Goal: Task Accomplishment & Management: Use online tool/utility

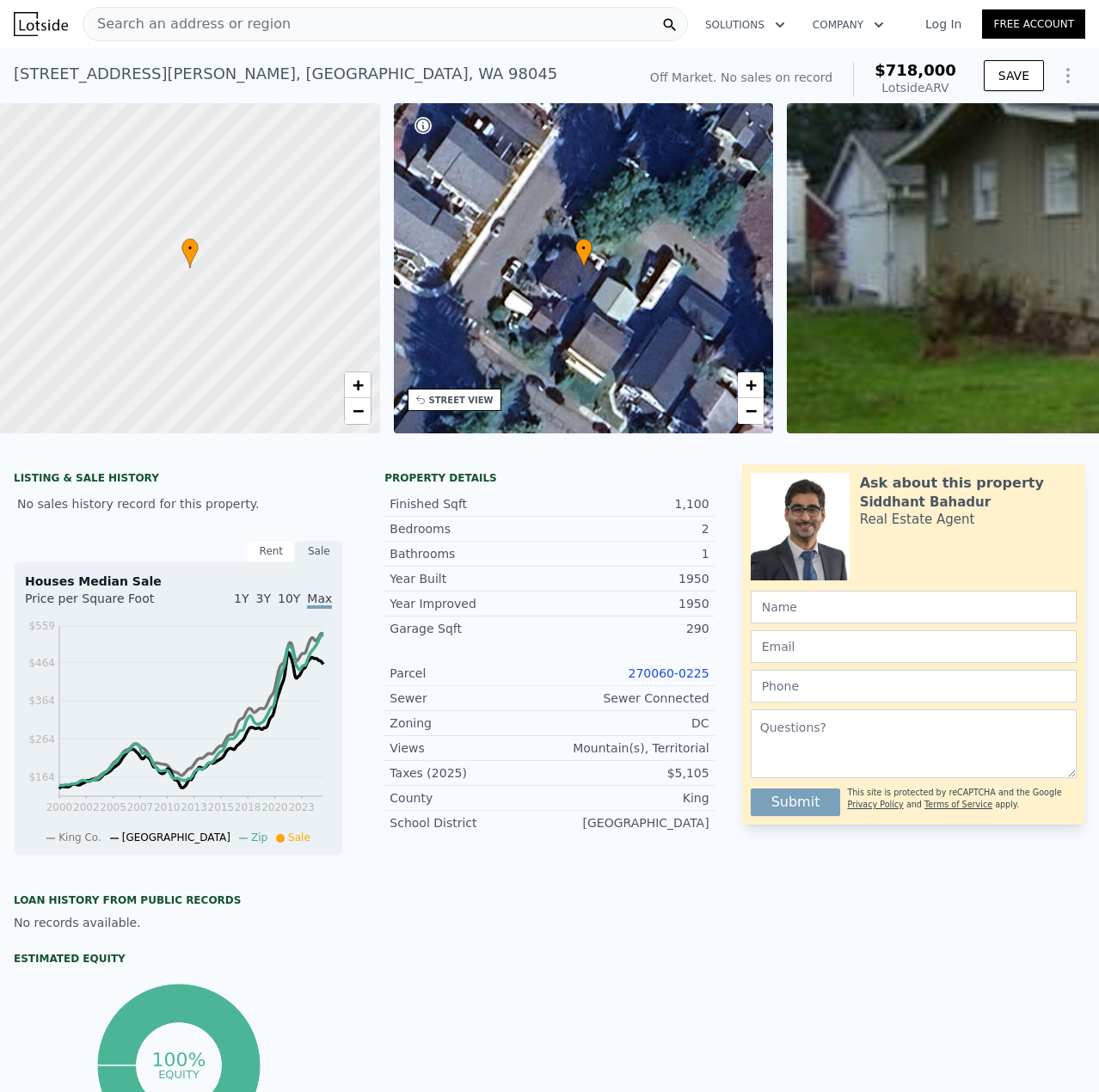
click at [255, 32] on span "Search an address or region" at bounding box center [187, 24] width 207 height 20
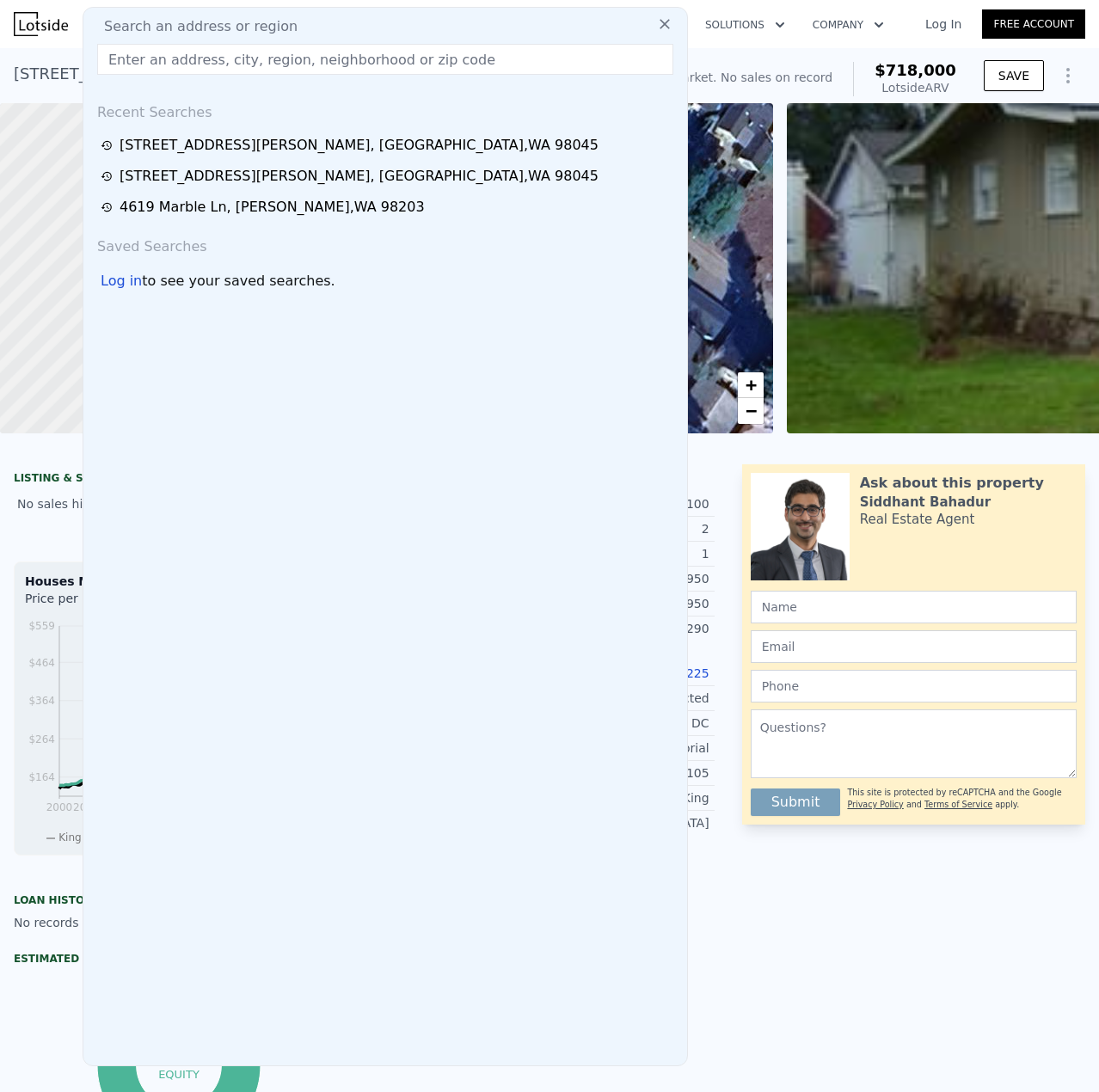
click at [228, 55] on input "text" at bounding box center [386, 60] width 576 height 31
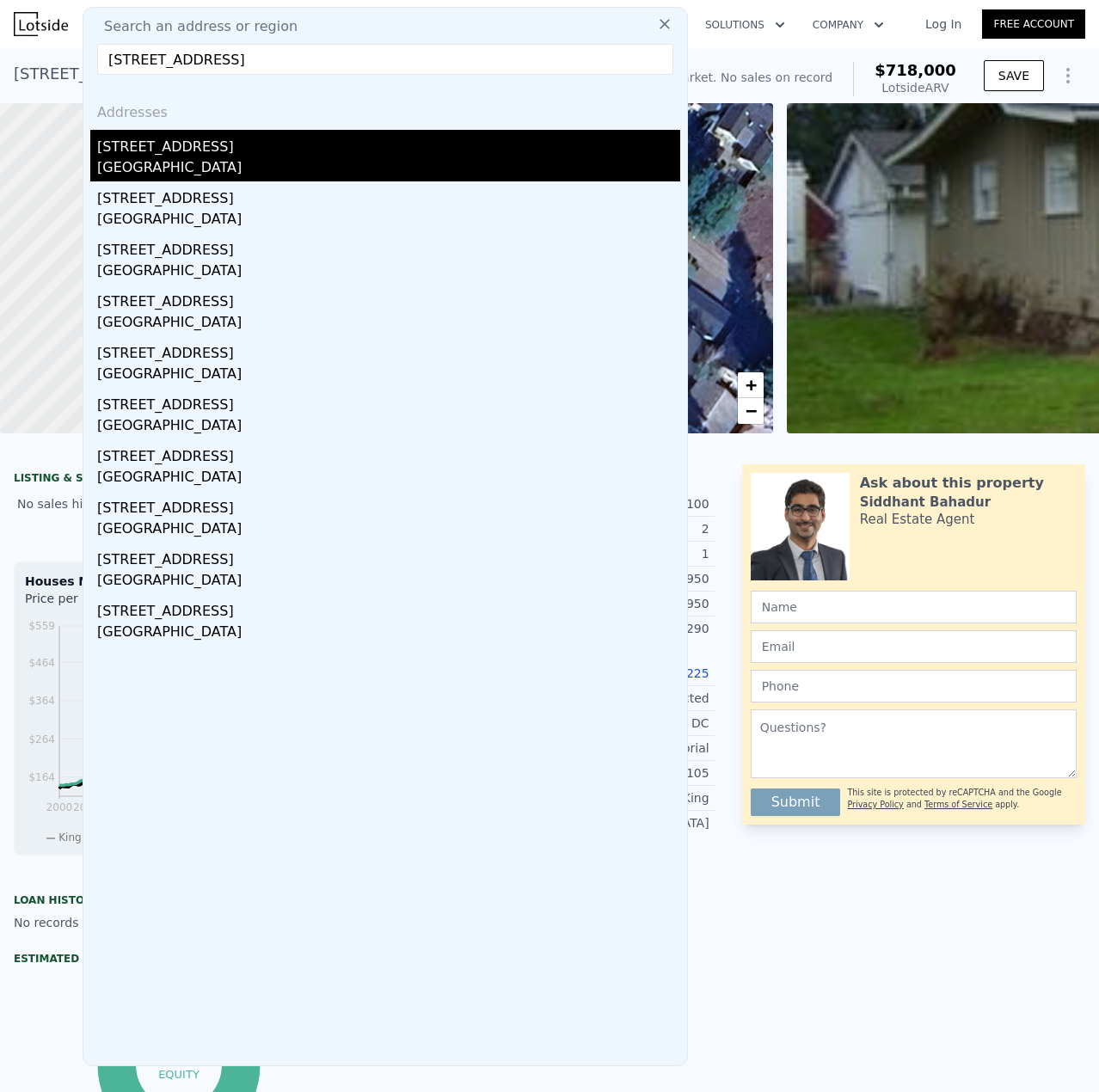
type input "10731 18th Ave SW, Seattle, WA 98146"
click at [211, 170] on div "Seattle, WA 98146" at bounding box center [388, 169] width 583 height 24
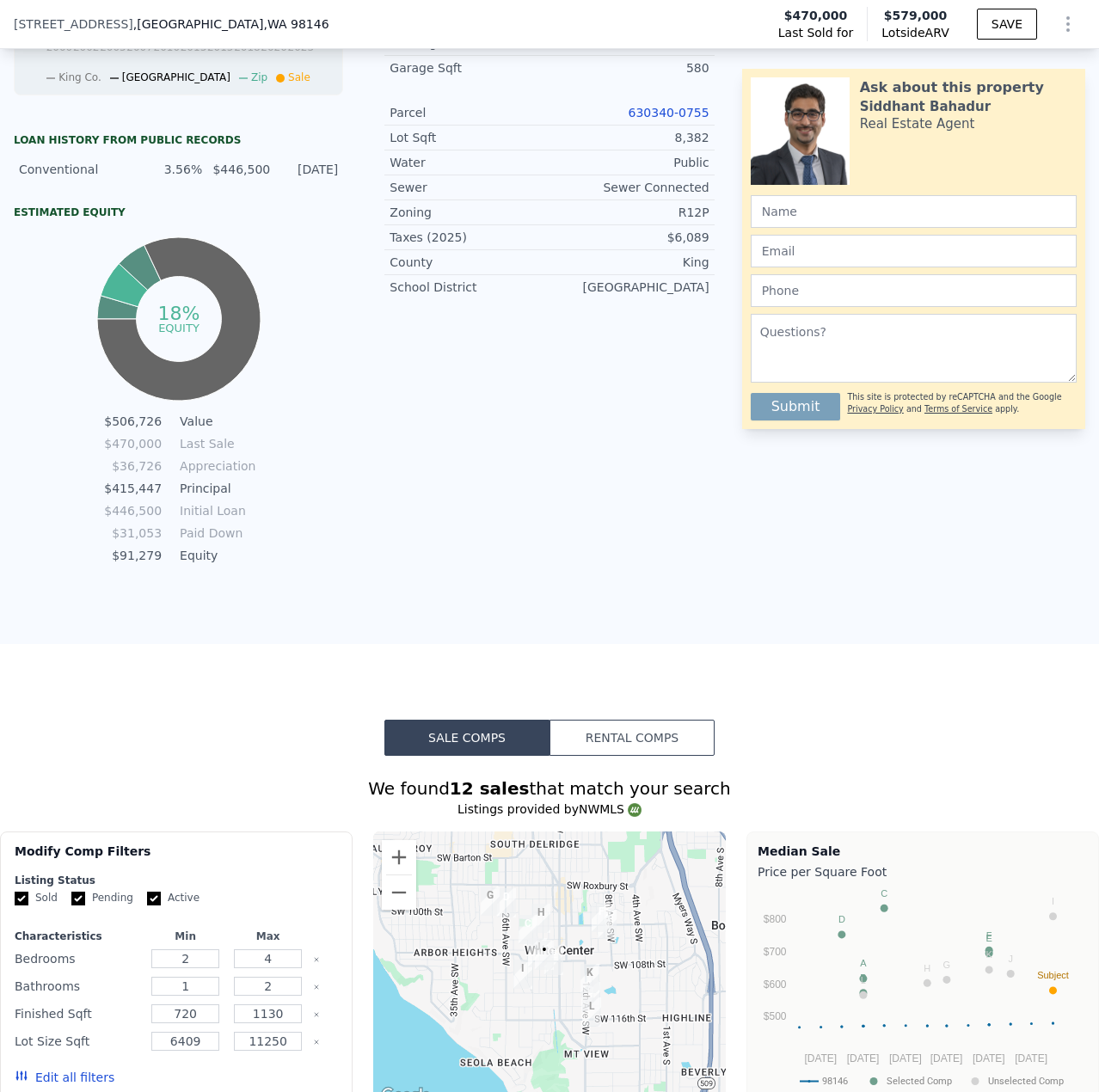
scroll to position [338, 0]
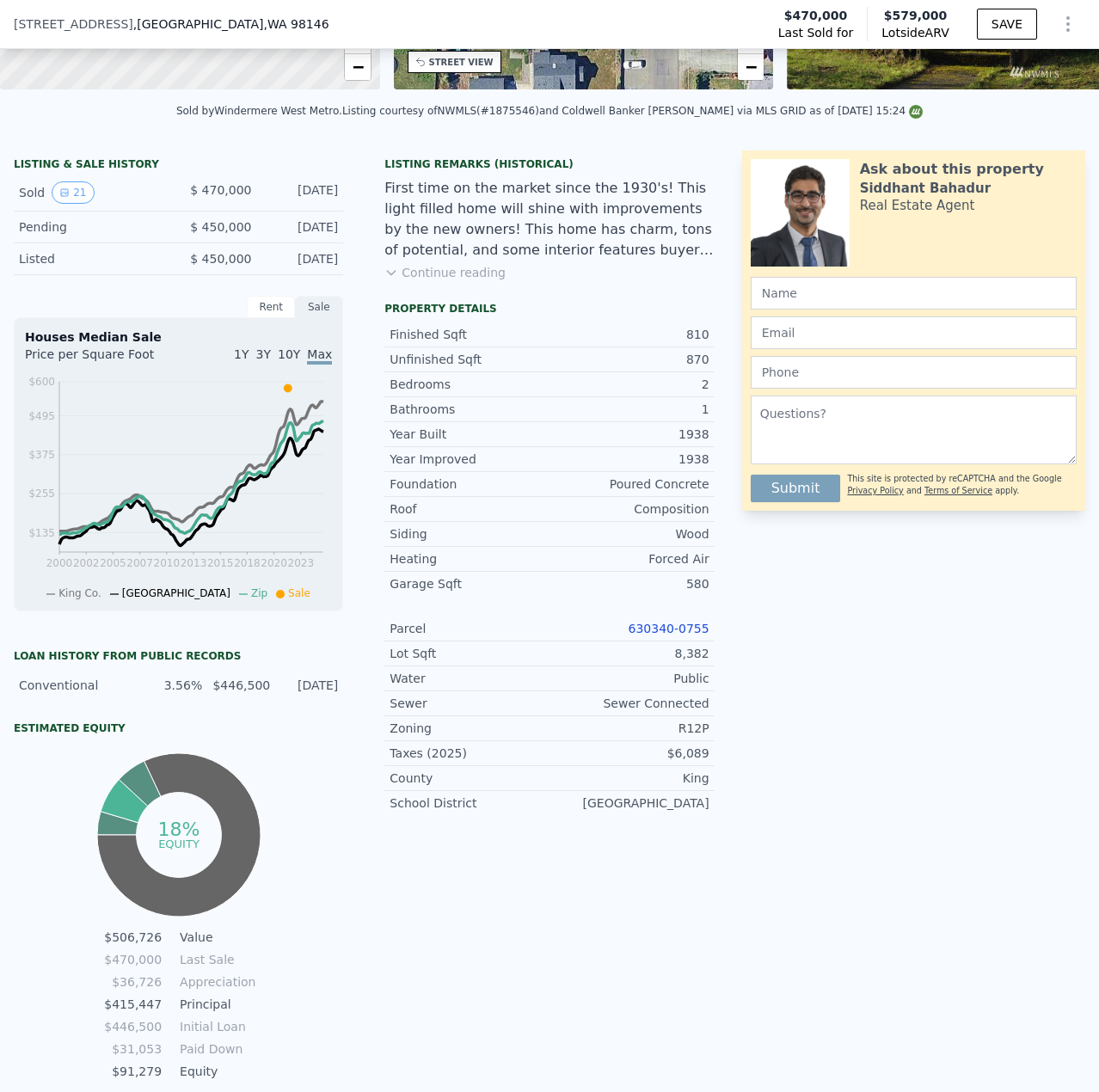
click at [660, 635] on link "630340-0755" at bounding box center [669, 628] width 81 height 14
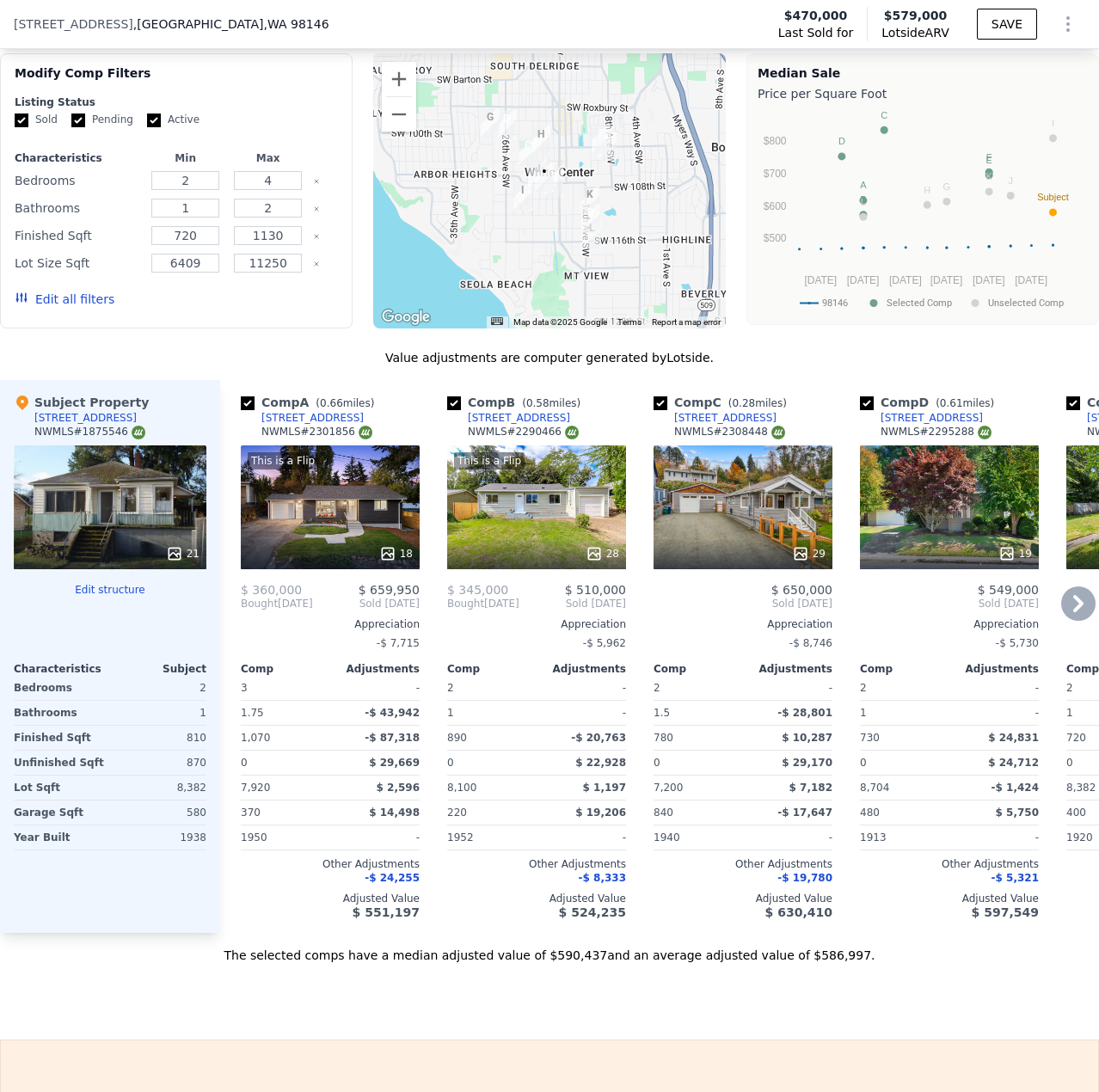
scroll to position [1628, 0]
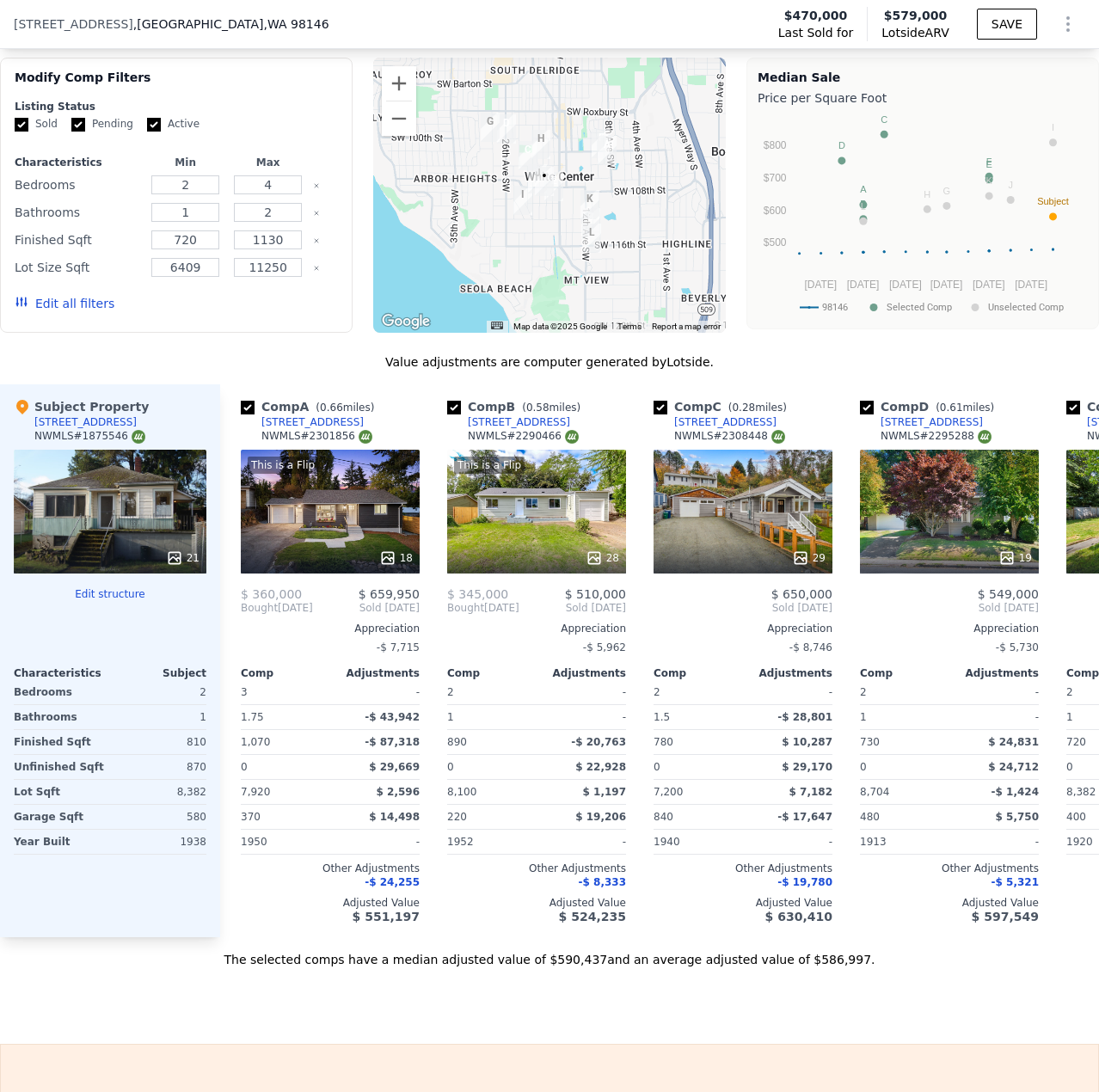
click at [110, 601] on button "Edit structure" at bounding box center [110, 594] width 192 height 14
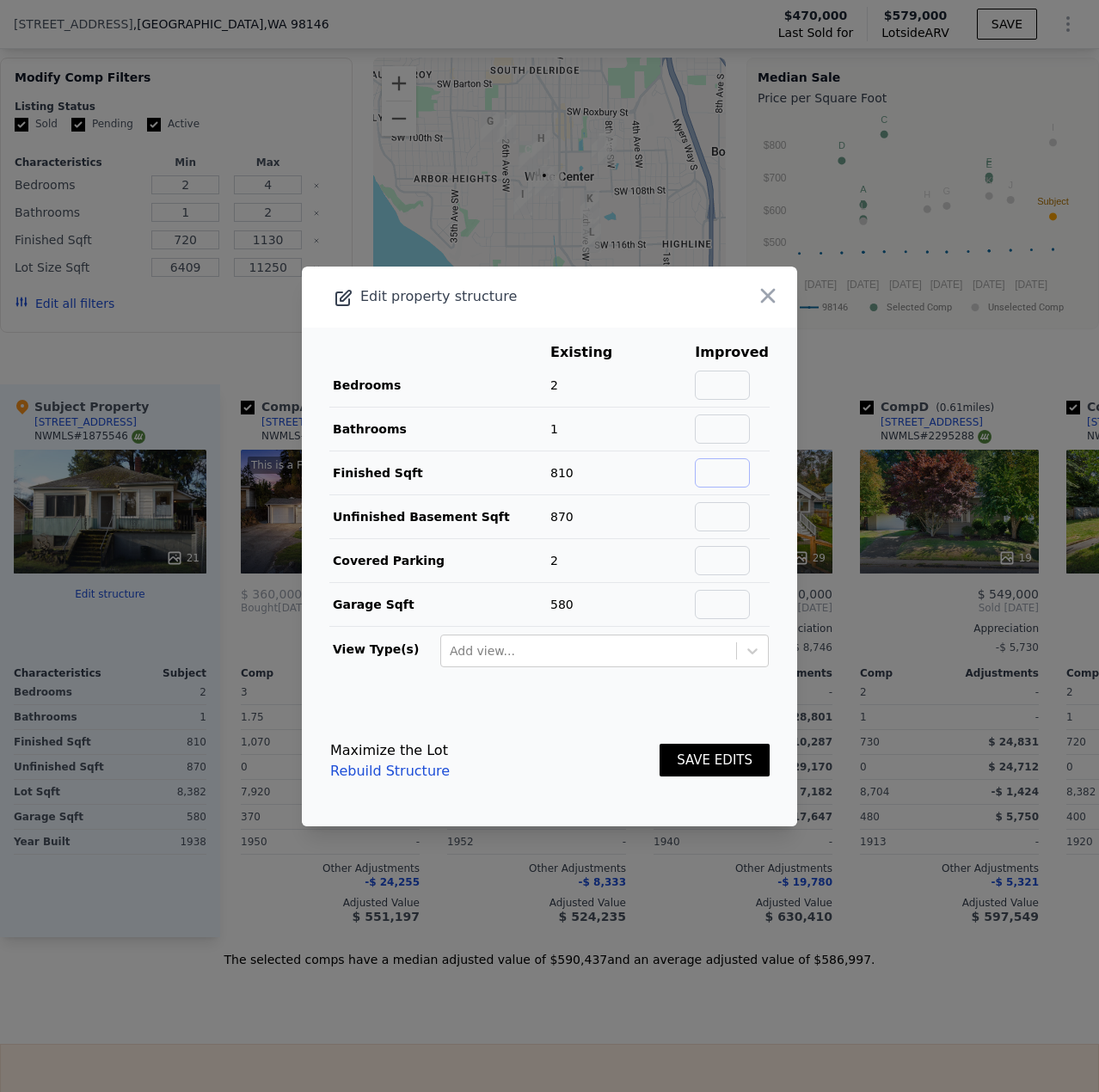
click at [700, 477] on input "text" at bounding box center [723, 473] width 55 height 29
type input "1650"
click at [723, 380] on input "text" at bounding box center [723, 386] width 55 height 29
type input "3"
click at [716, 428] on input "text" at bounding box center [723, 429] width 55 height 29
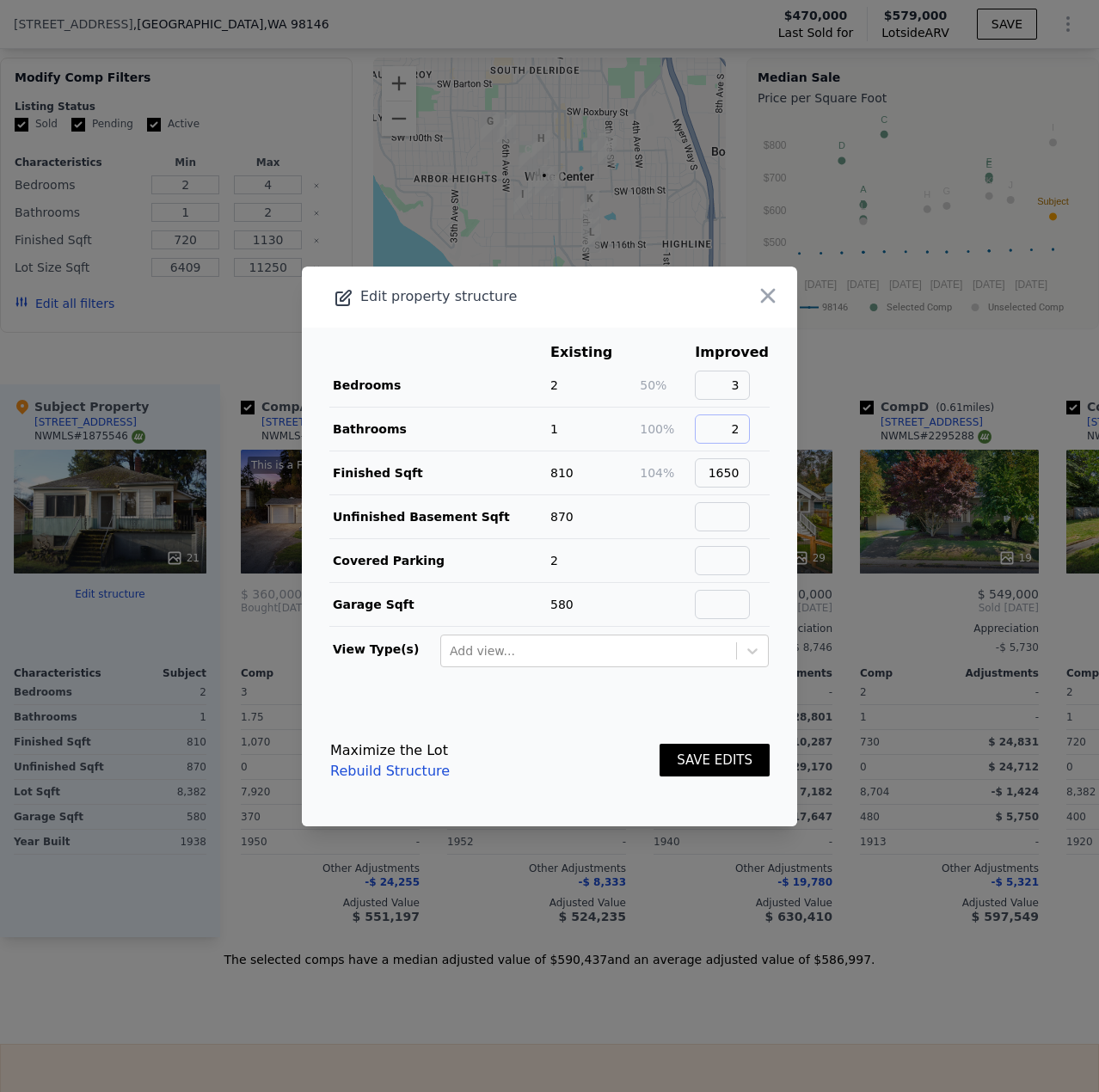
type input "2"
click at [687, 766] on button "SAVE EDITS" at bounding box center [715, 761] width 110 height 33
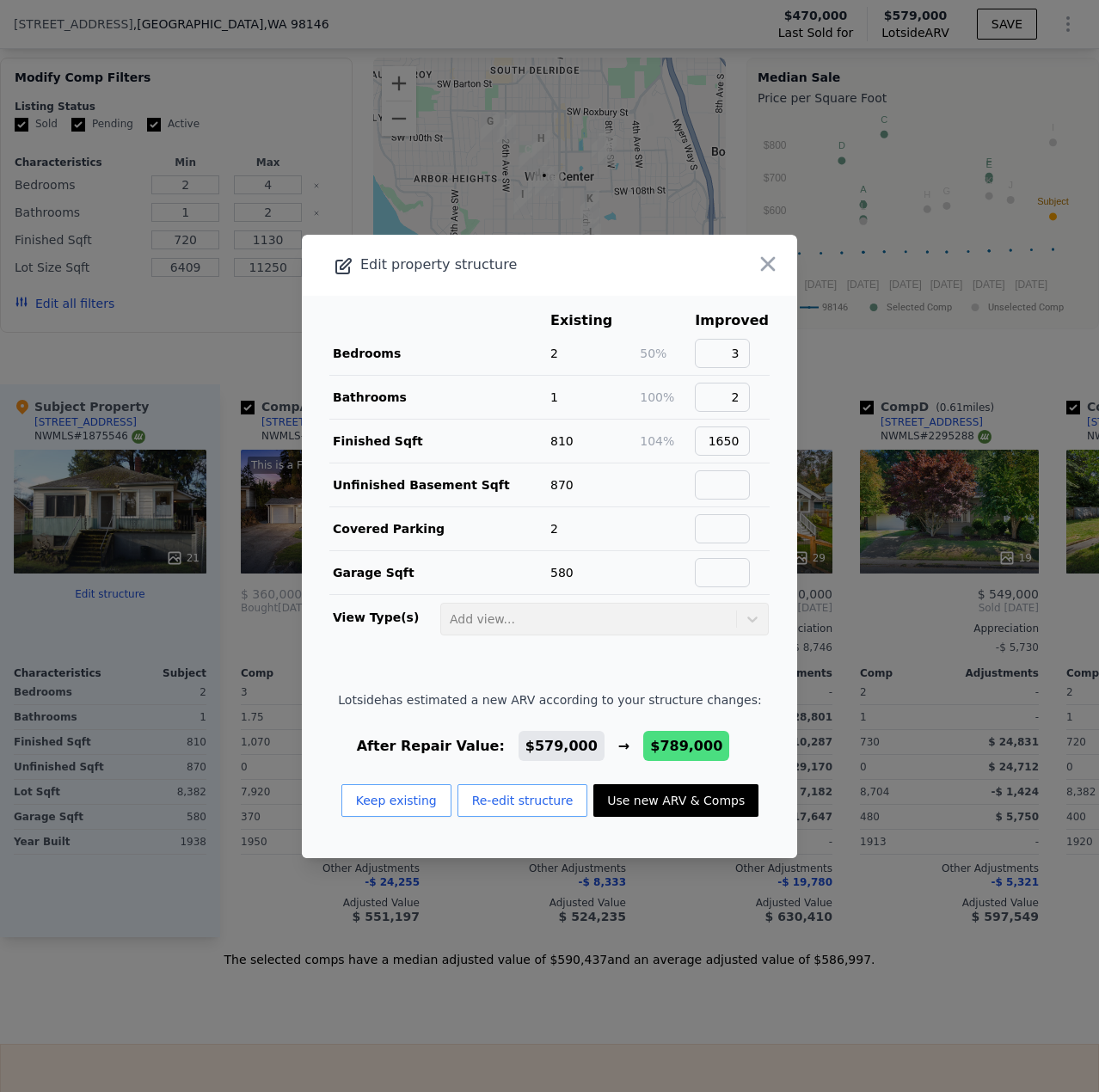
click at [661, 809] on button "Use new ARV & Comps" at bounding box center [676, 801] width 165 height 33
type input "5"
type input "2.25"
type input "1180"
type input "2000"
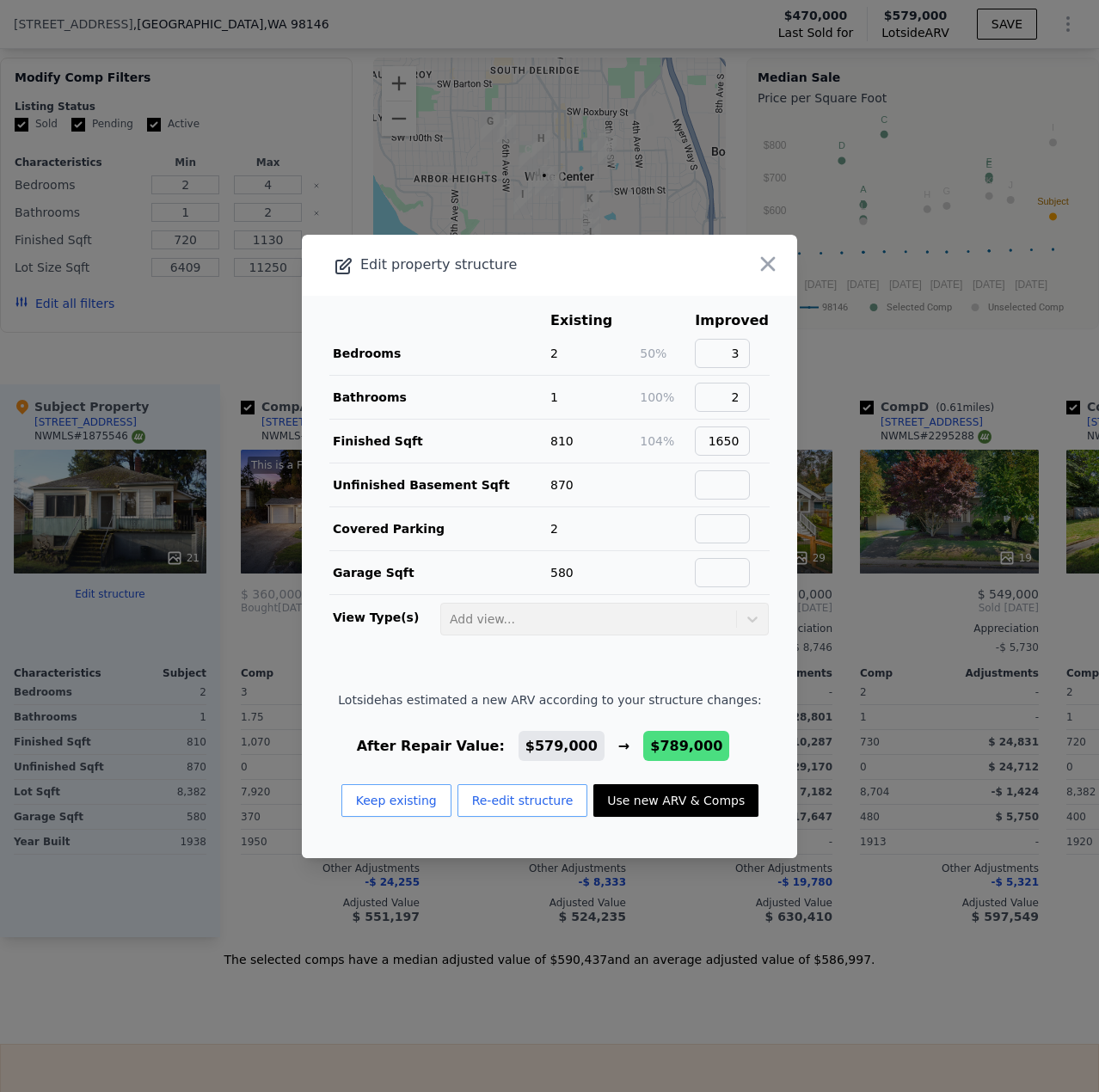
type input "5000"
type input "12600"
type input "$ 789,000"
type input "$ 229,520"
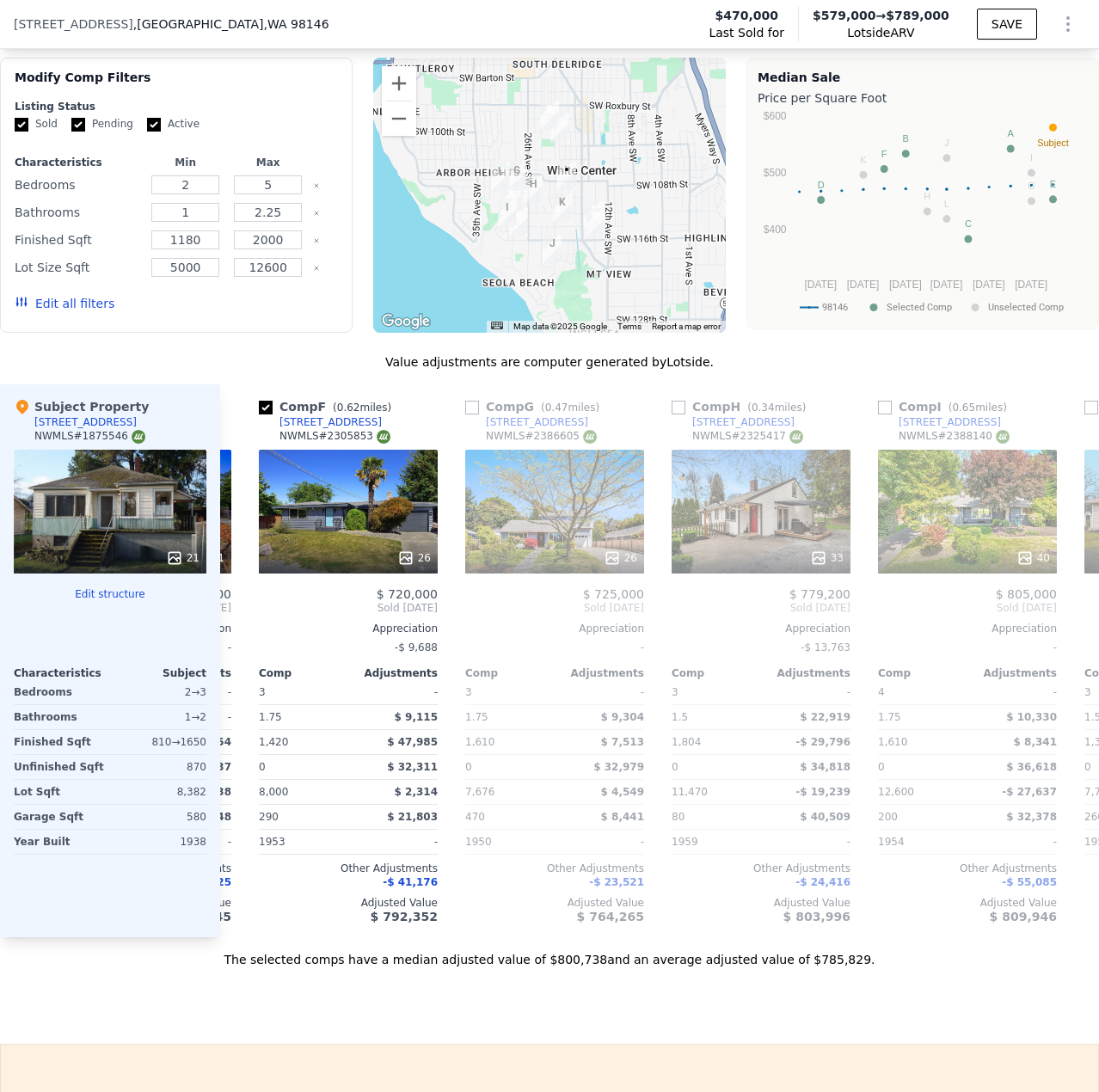
scroll to position [0, 1019]
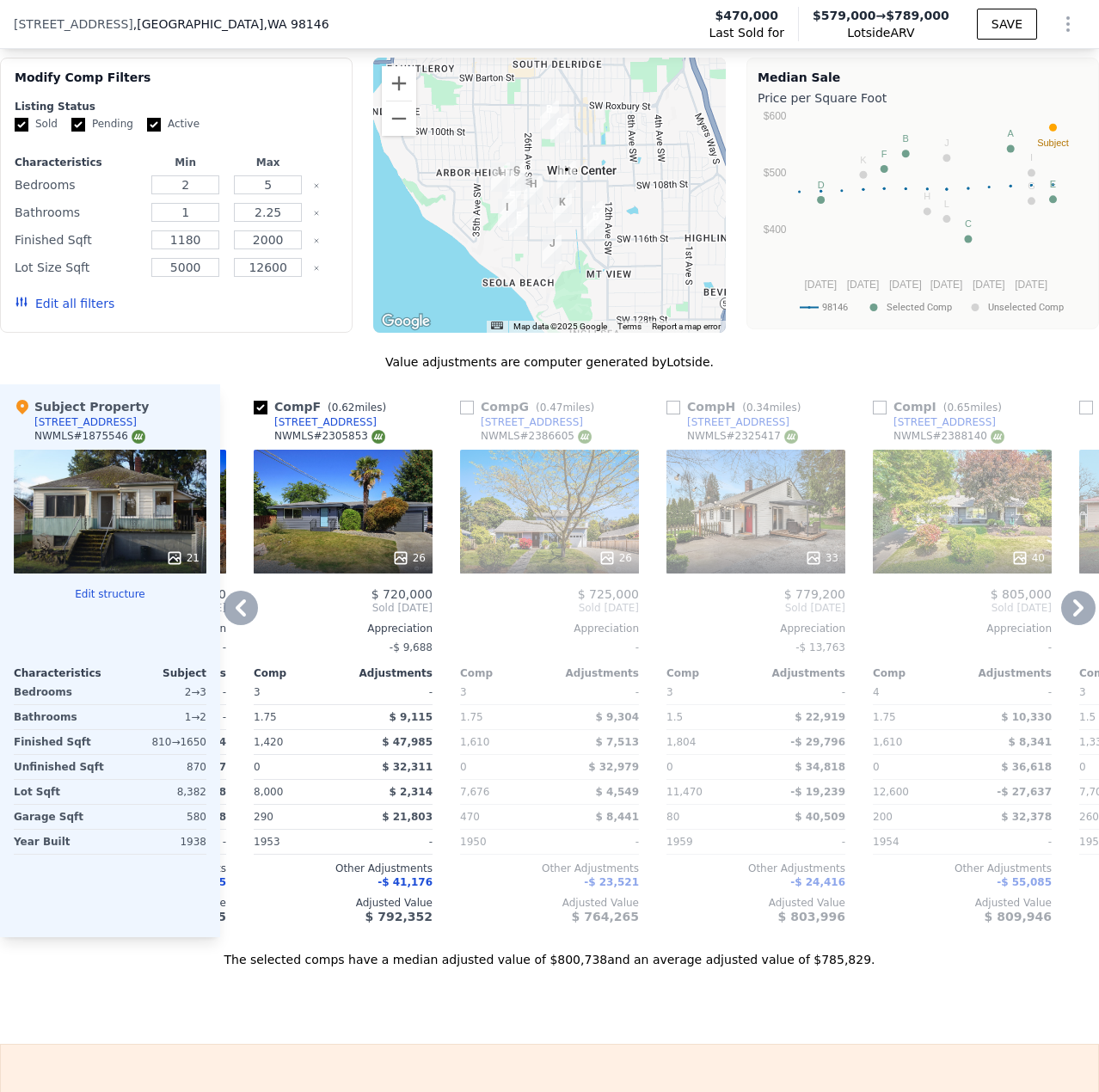
type input "4"
type input "2"
type input "720"
type input "1130"
type input "6409"
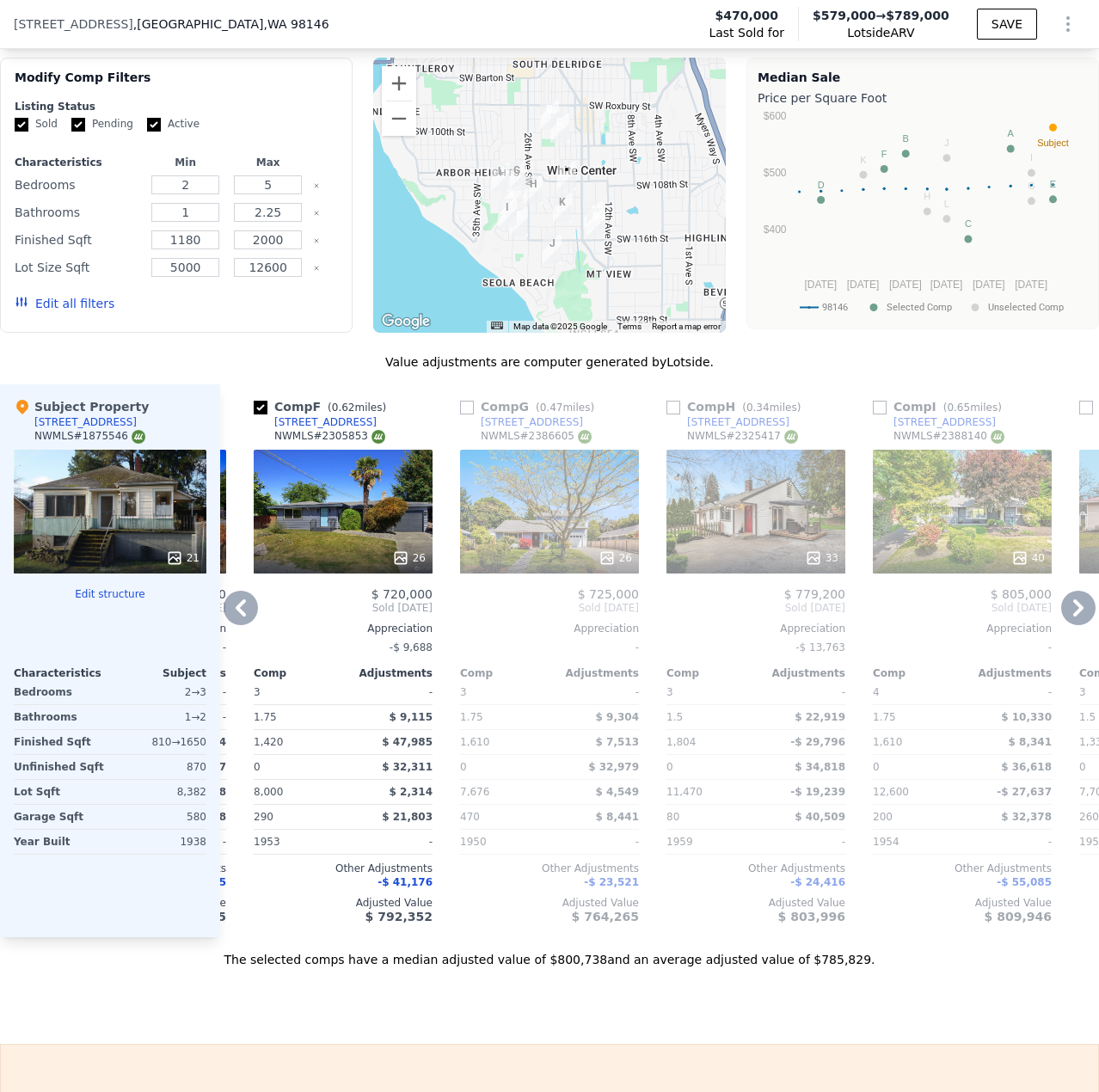
type input "11250"
type input "$ 579,000"
type input "$ 34,807"
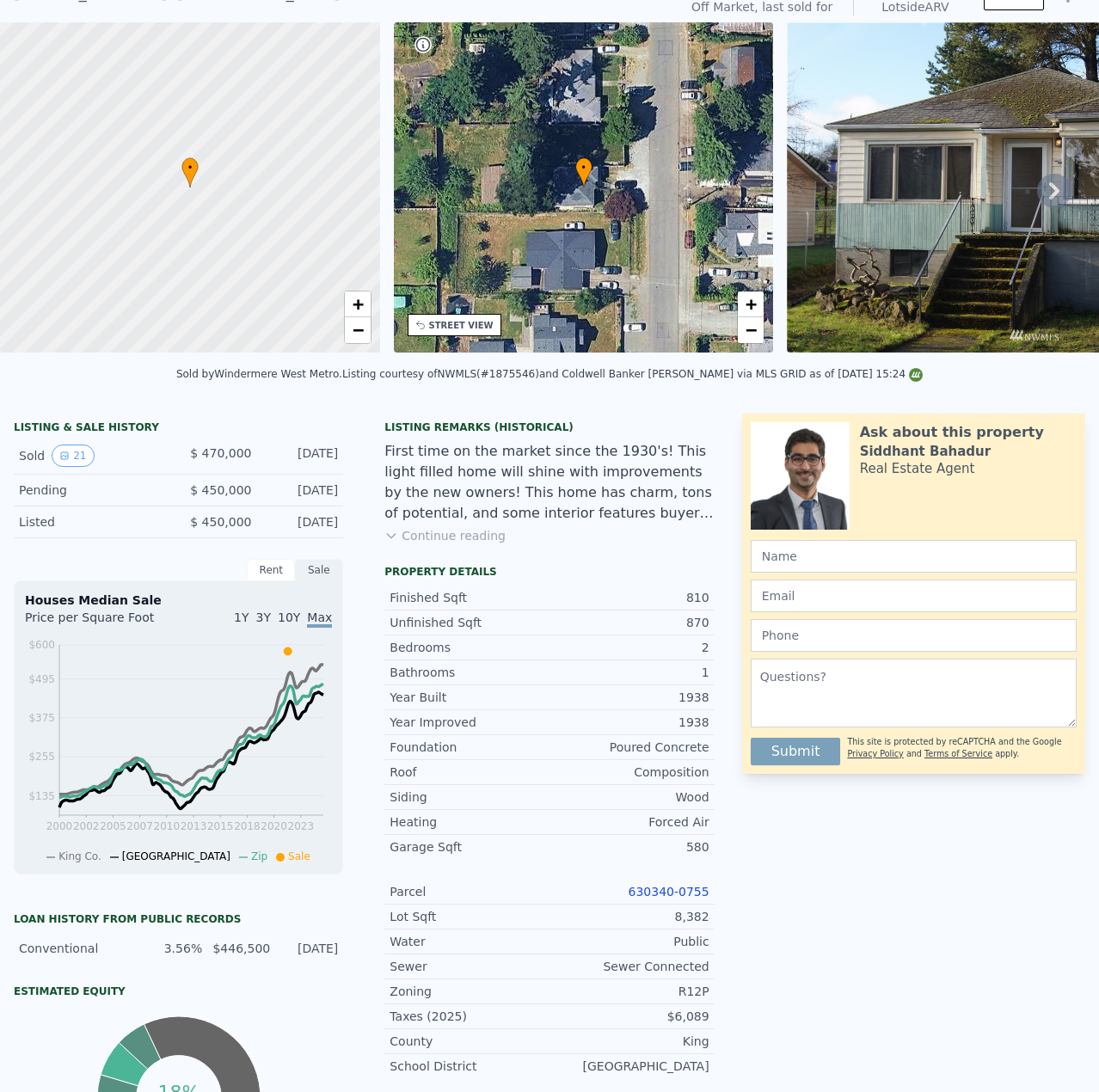
scroll to position [0, 0]
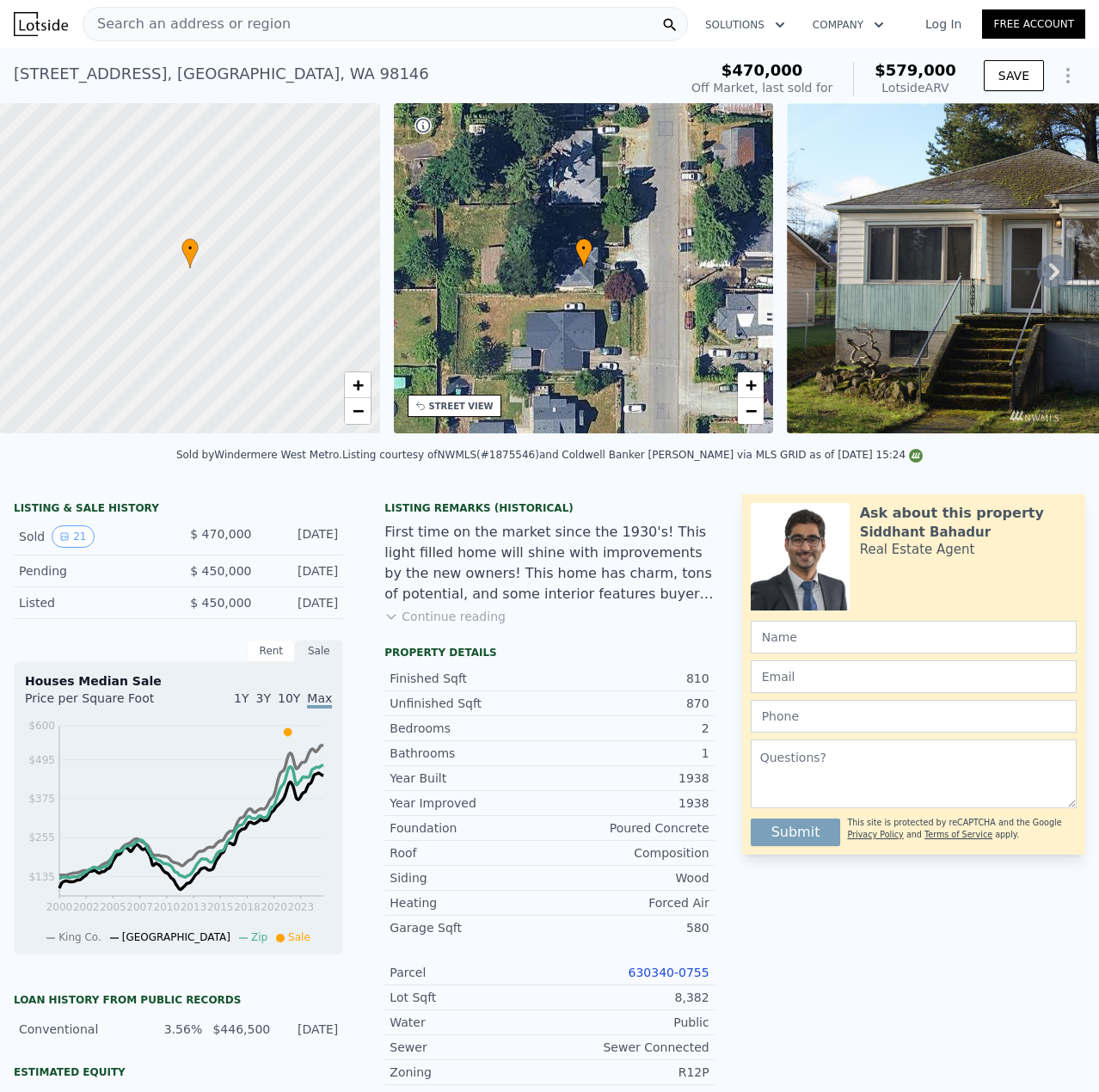
click at [230, 21] on span "Search an address or region" at bounding box center [187, 24] width 207 height 20
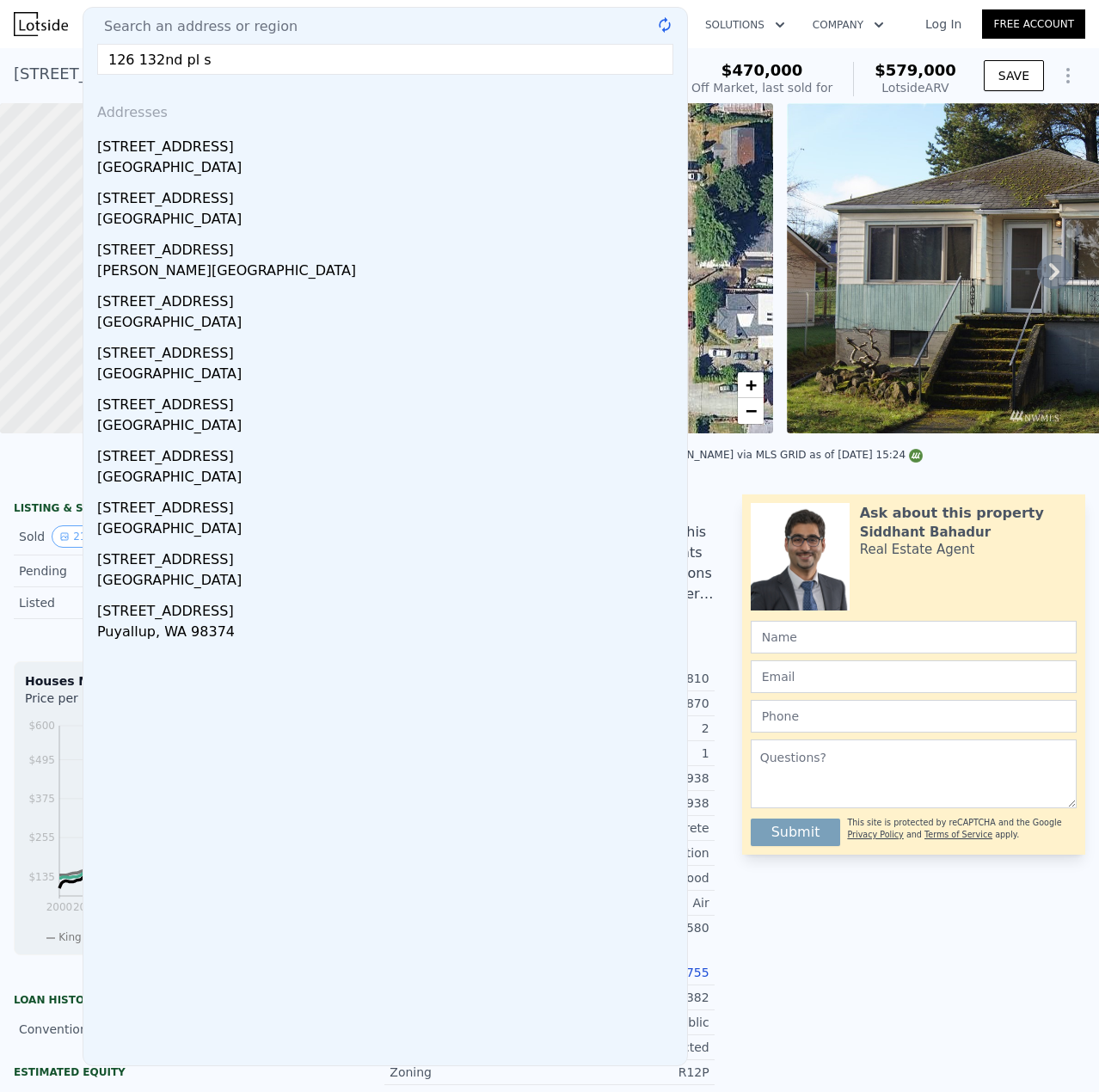
type input "126 132nd pl se"
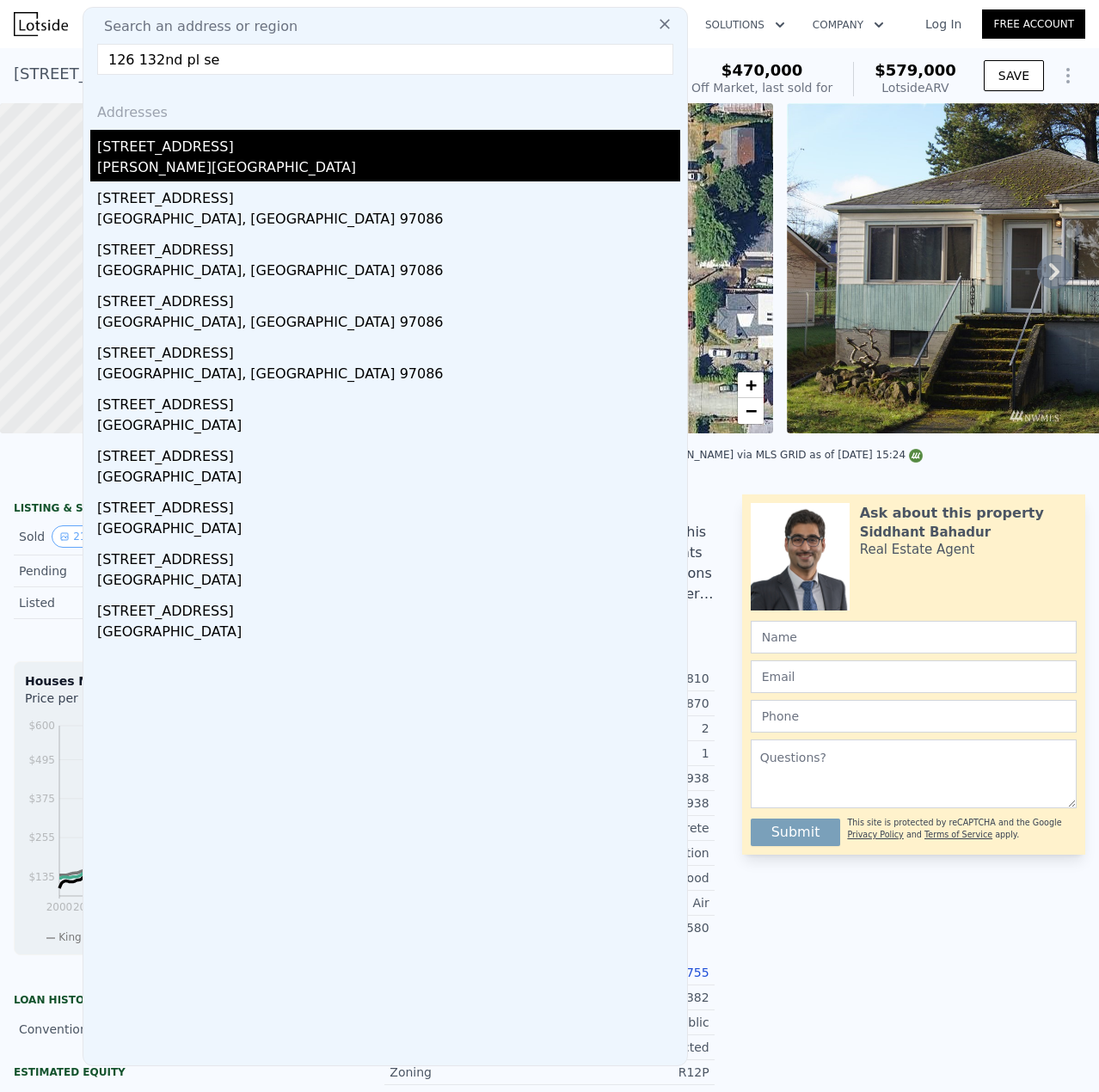
type input "3"
type input "1.75"
type input "2.75"
type input "1812"
type input "2724"
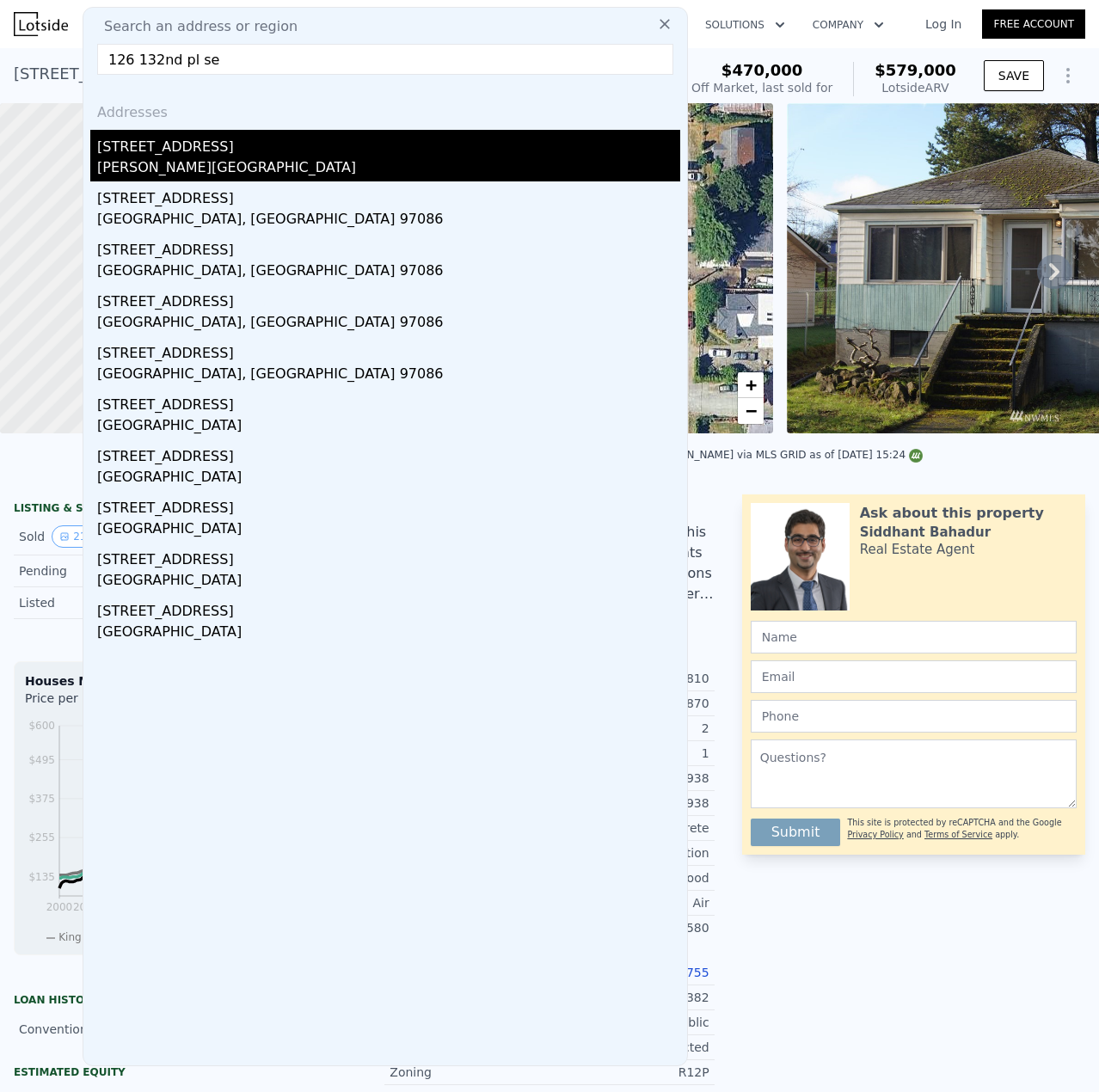
type input "4790"
type input "40075"
type input "$ 890,000"
type input "6"
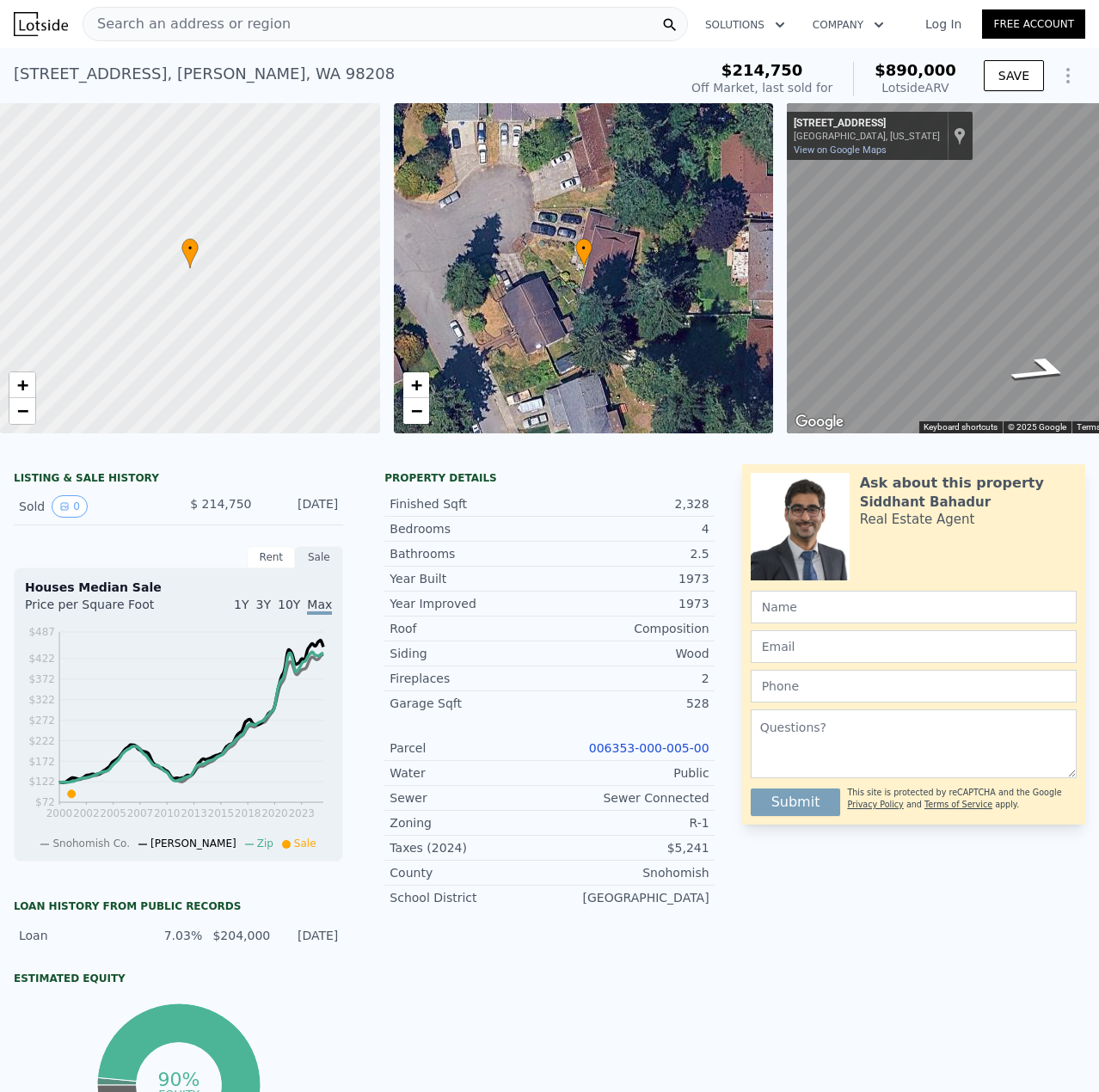
click at [202, 77] on div "126 132nd Pl SE , Martha Lake , WA 98208" at bounding box center [204, 74] width 381 height 24
copy div "126 132nd Pl SE , Martha Lake , WA 98208 Sold May 2001 for $214,750 (~ARV $890k…"
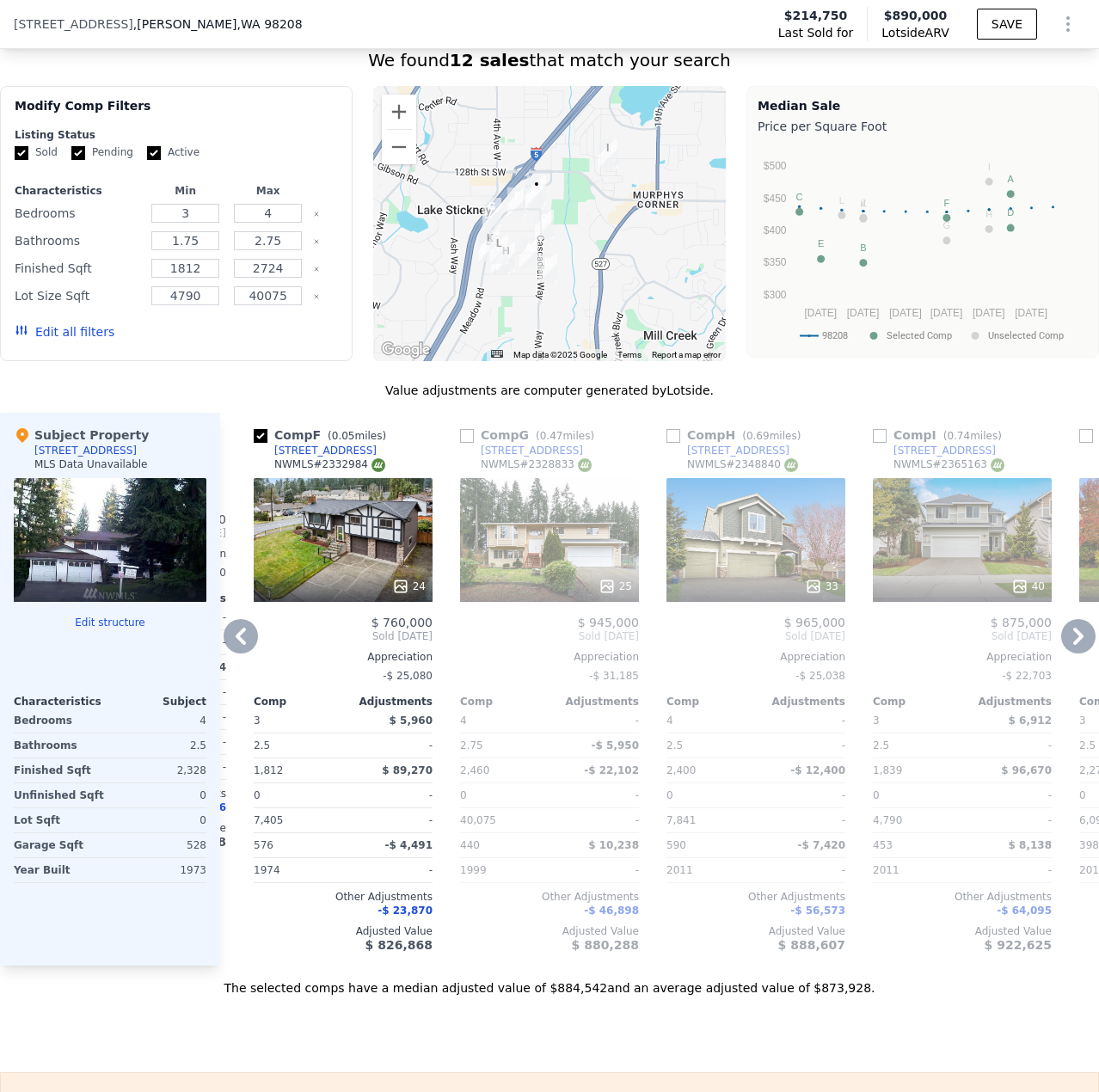
scroll to position [1542, 0]
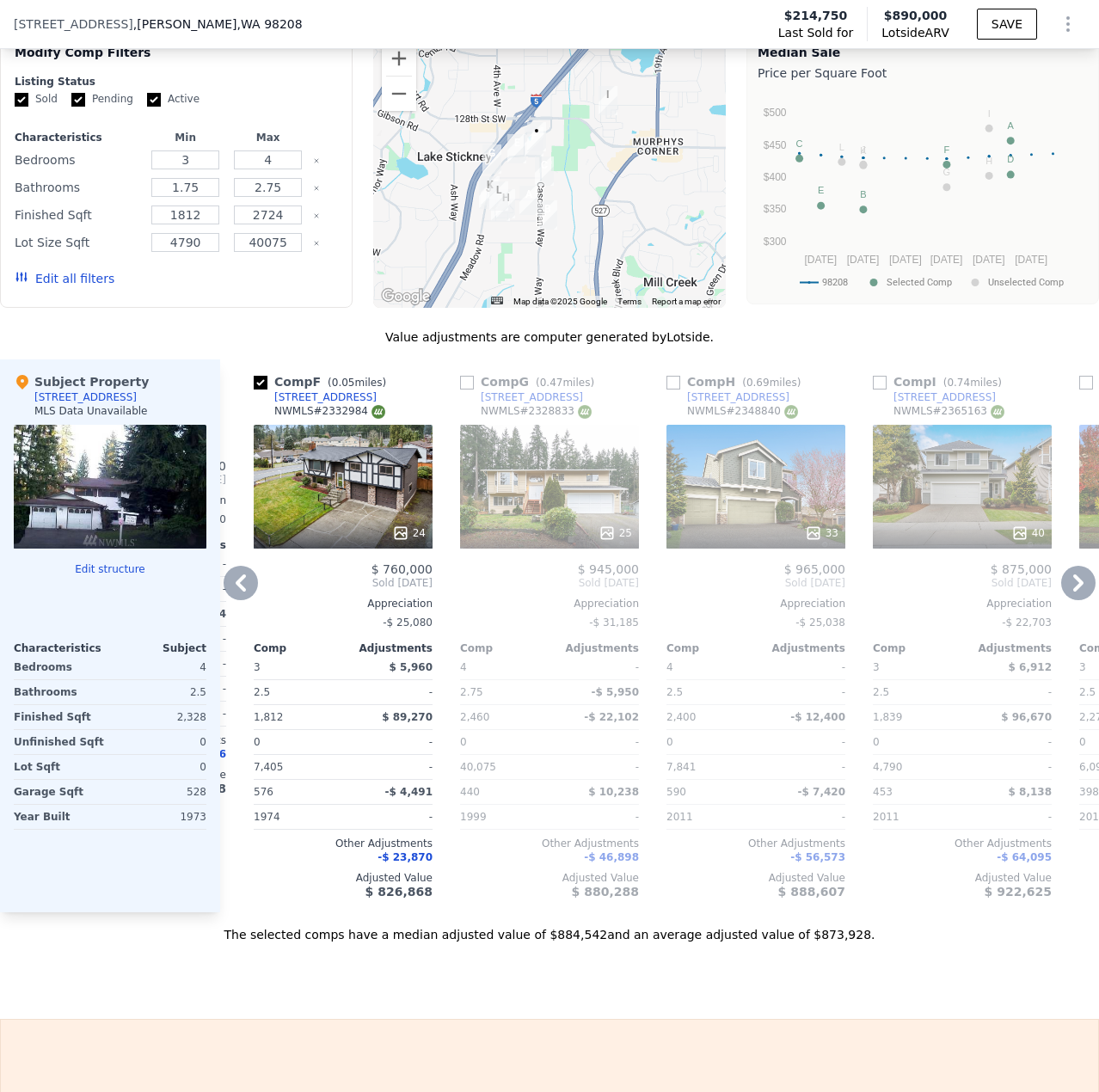
click at [596, 912] on div "Comp G ( 0.47 miles) 13530 Meadow Rd NWMLS # 2328833 25 $ 945,000 Sold Mar 2025…" at bounding box center [549, 636] width 192 height 553
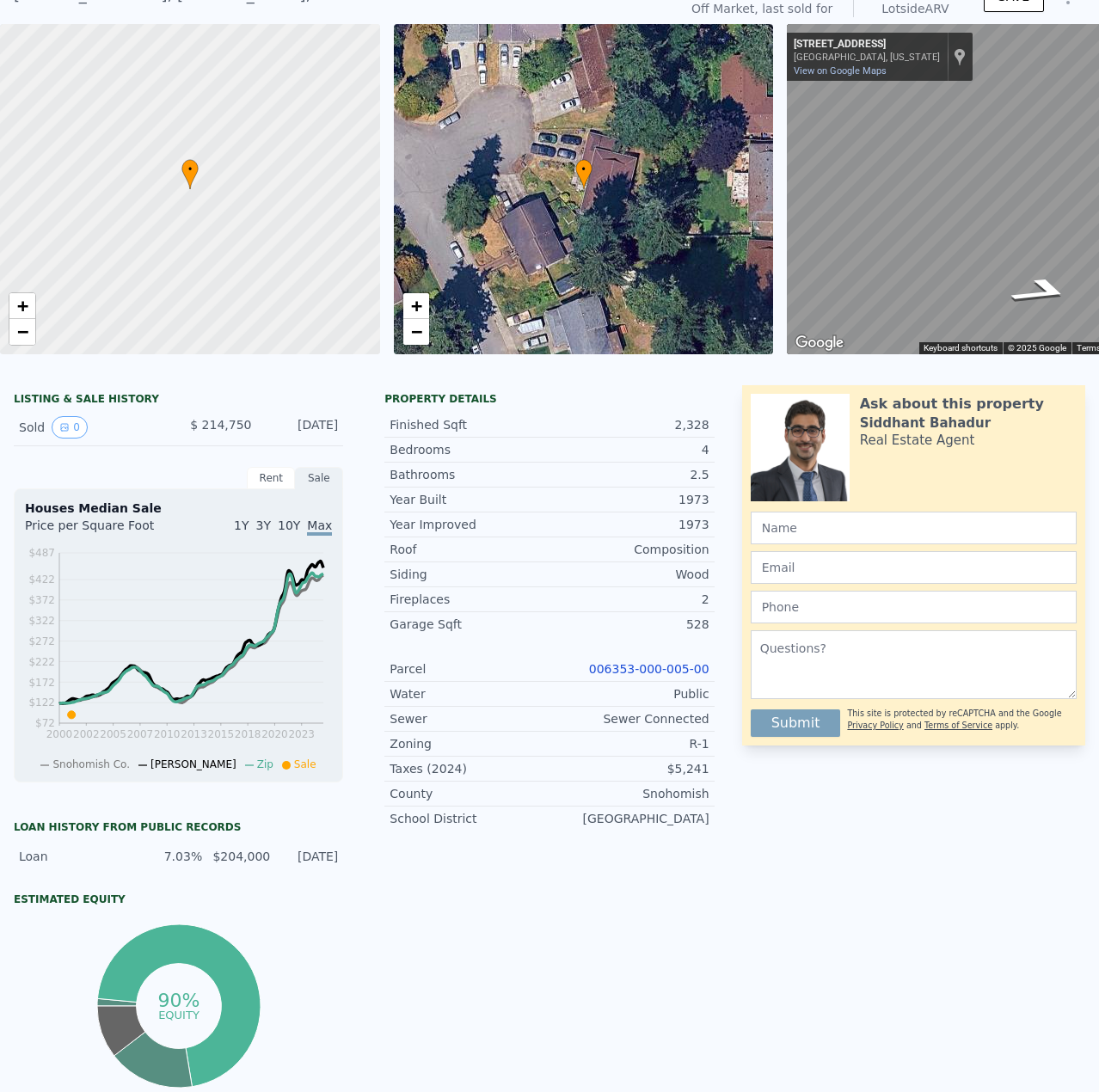
scroll to position [6, 0]
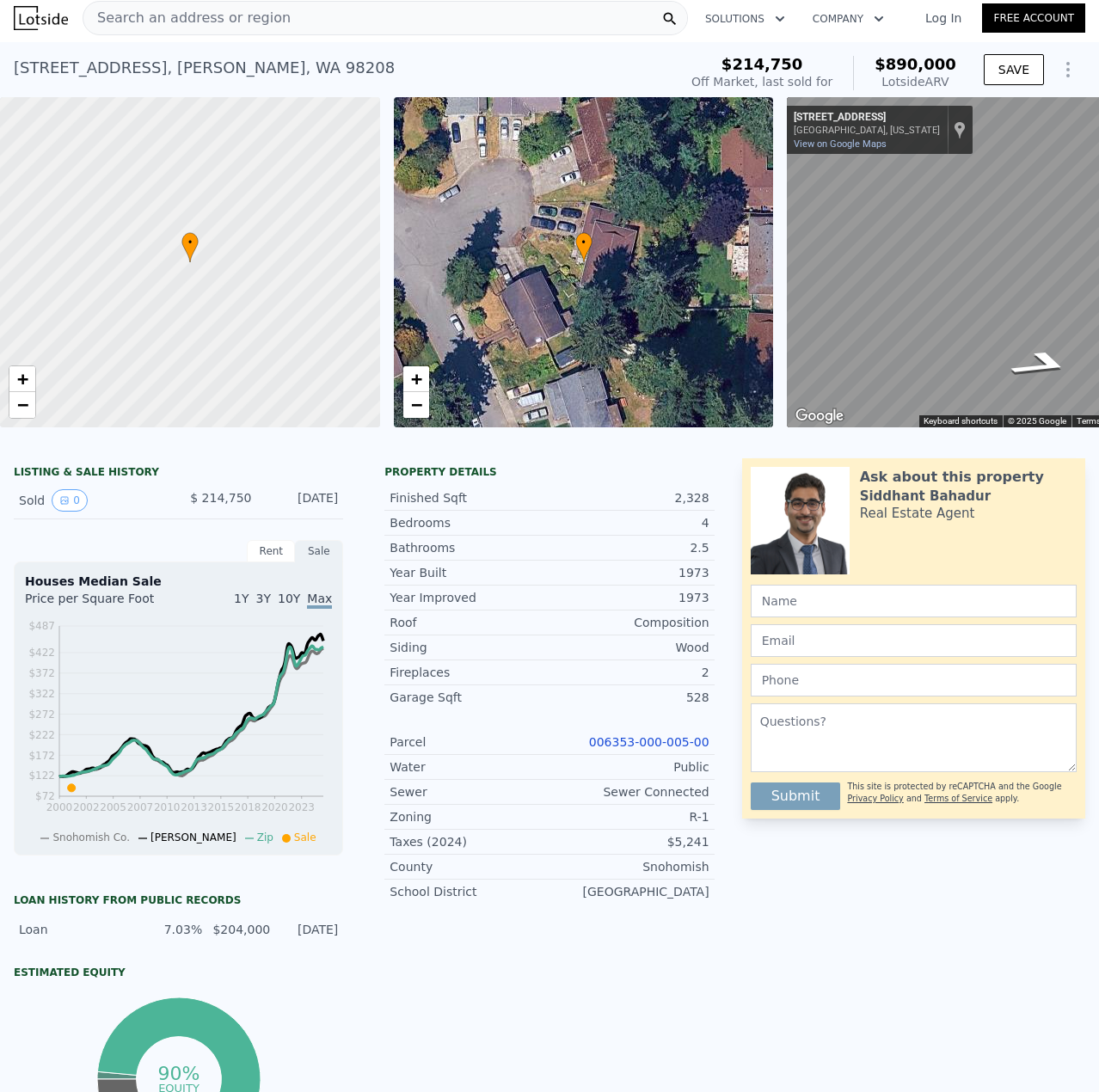
click at [679, 749] on link "006353-000-005-00" at bounding box center [649, 742] width 121 height 14
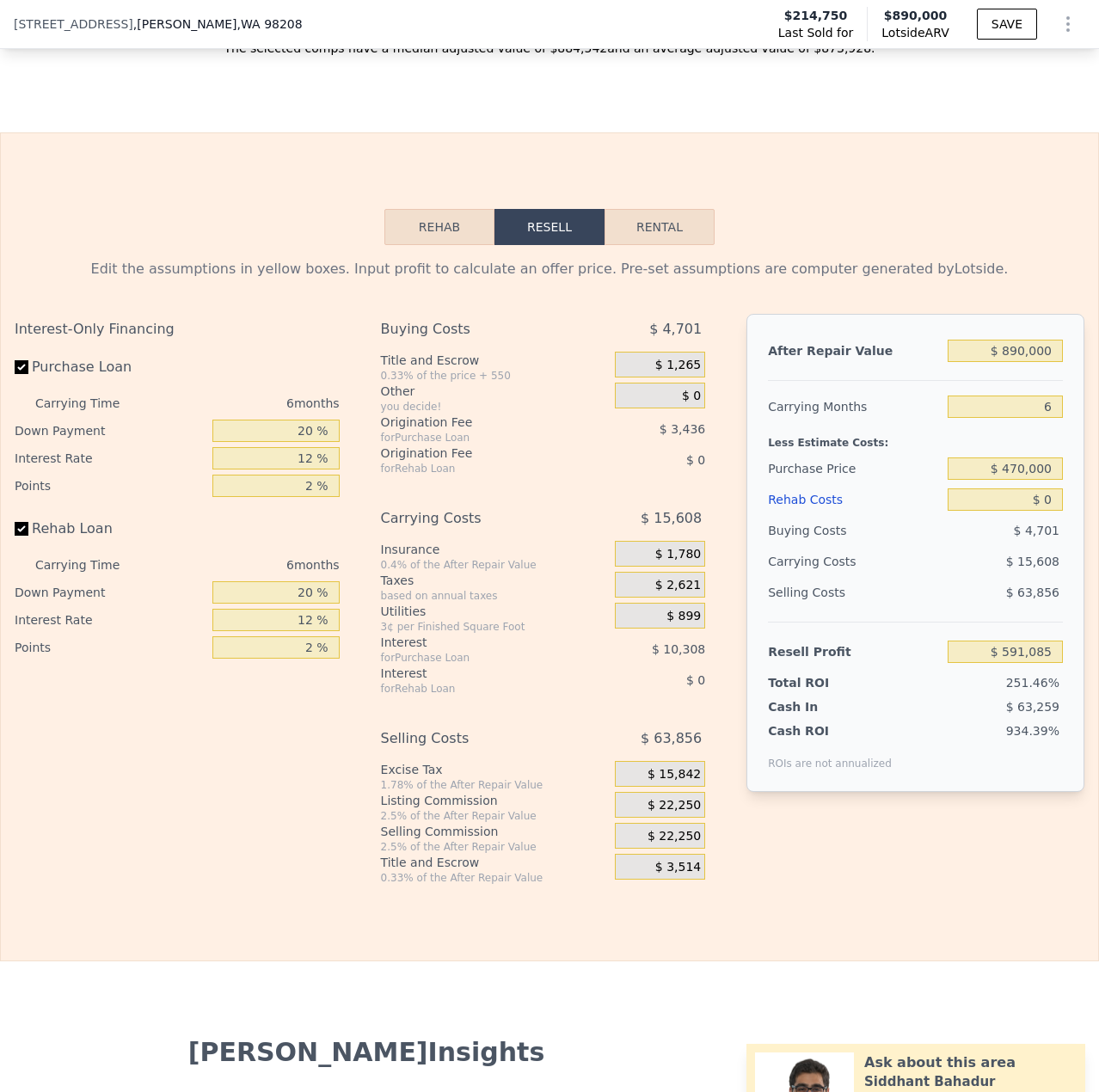
scroll to position [2409, 0]
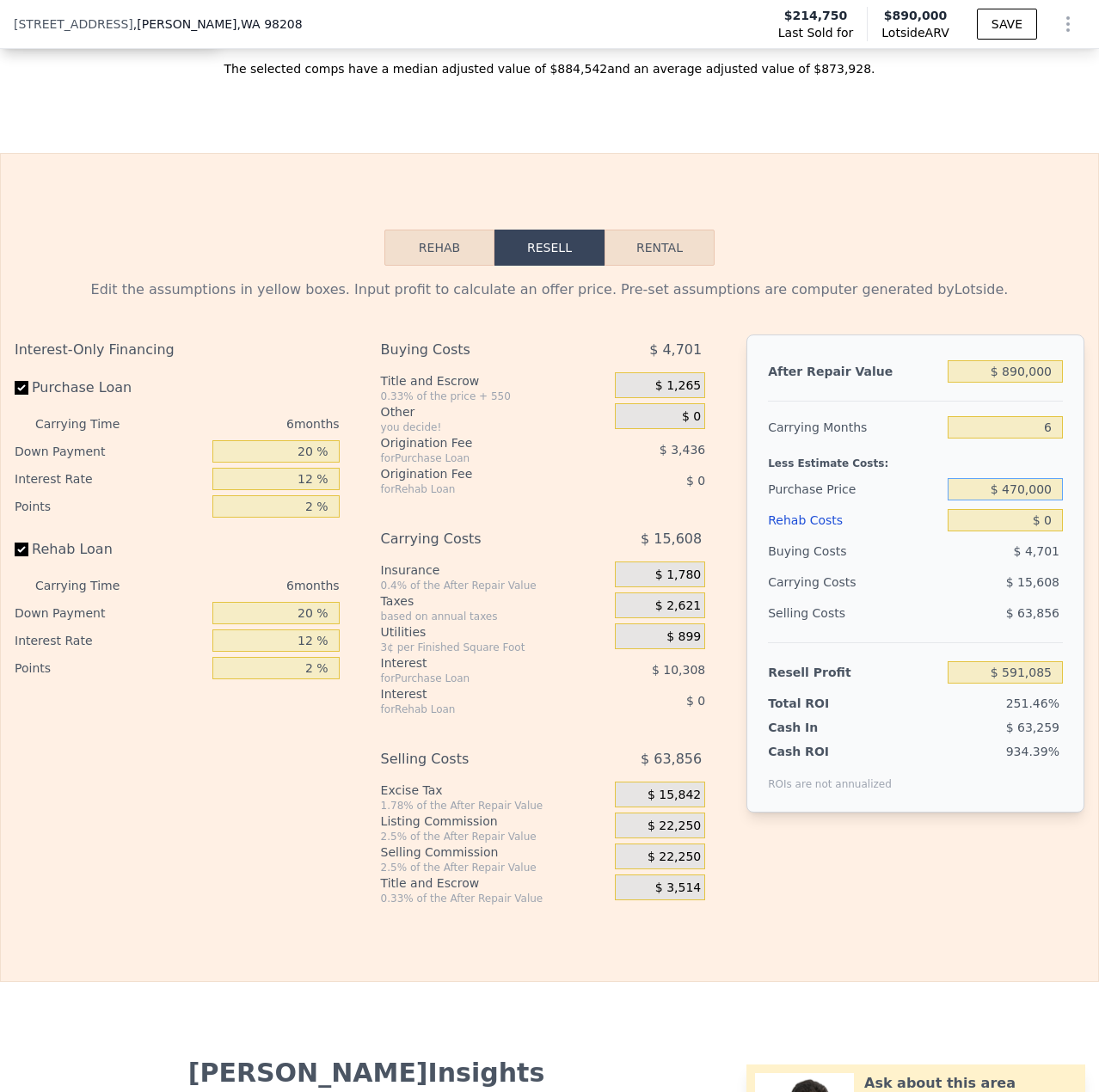
click at [1012, 501] on input "$ 470,000" at bounding box center [1005, 489] width 115 height 22
type input "$ 318,649"
click at [1010, 383] on input "$ 890,000" at bounding box center [1005, 371] width 115 height 22
type input "$ 80,000"
type input "-$ 432,115"
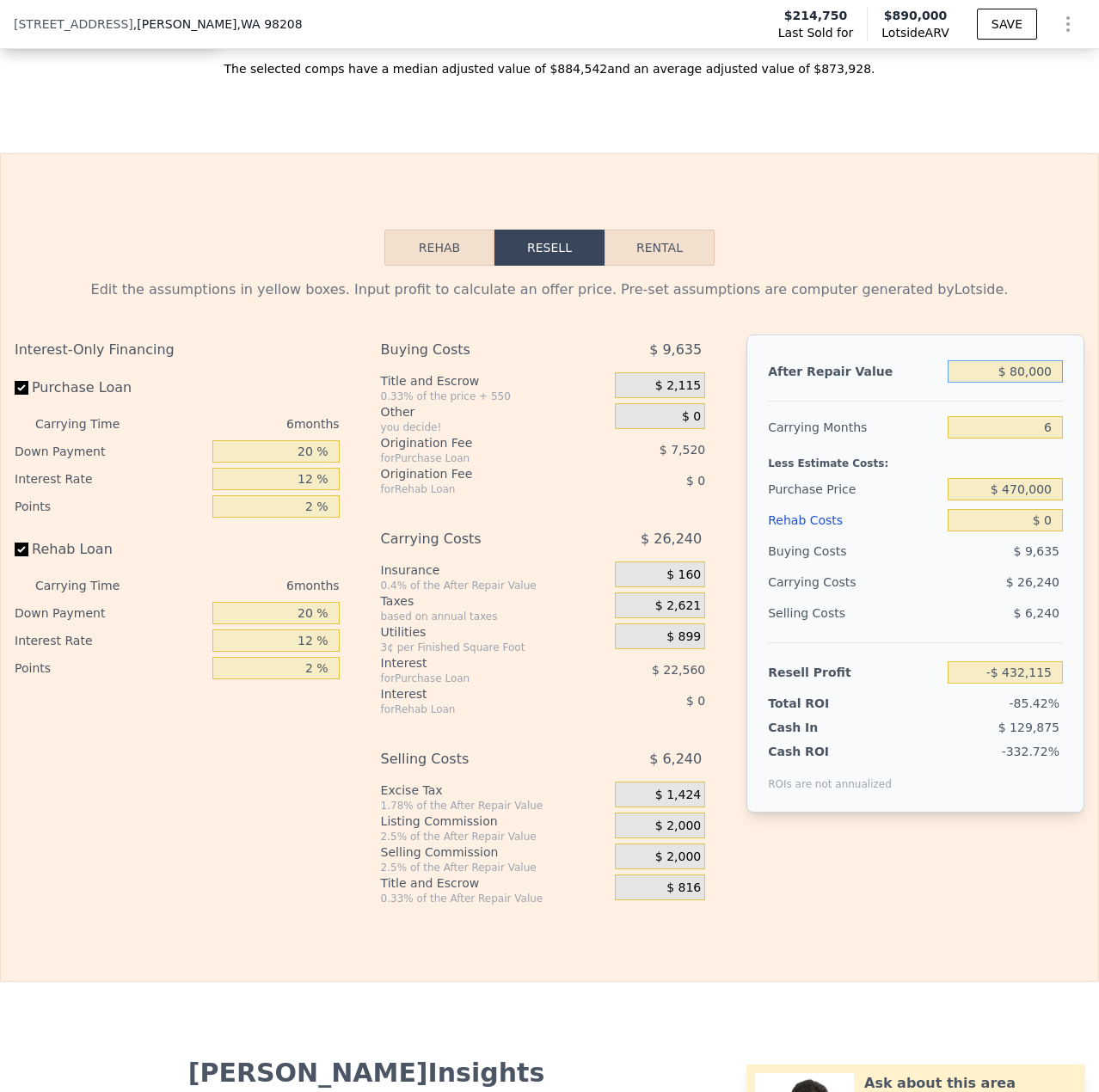
type input "$ 850,000"
type input "$ 281,574"
type input "$ 850,000"
click at [1006, 501] on input "$ 470,000" at bounding box center [1005, 489] width 115 height 22
click at [1034, 531] on input "$ 0" at bounding box center [1005, 520] width 115 height 22
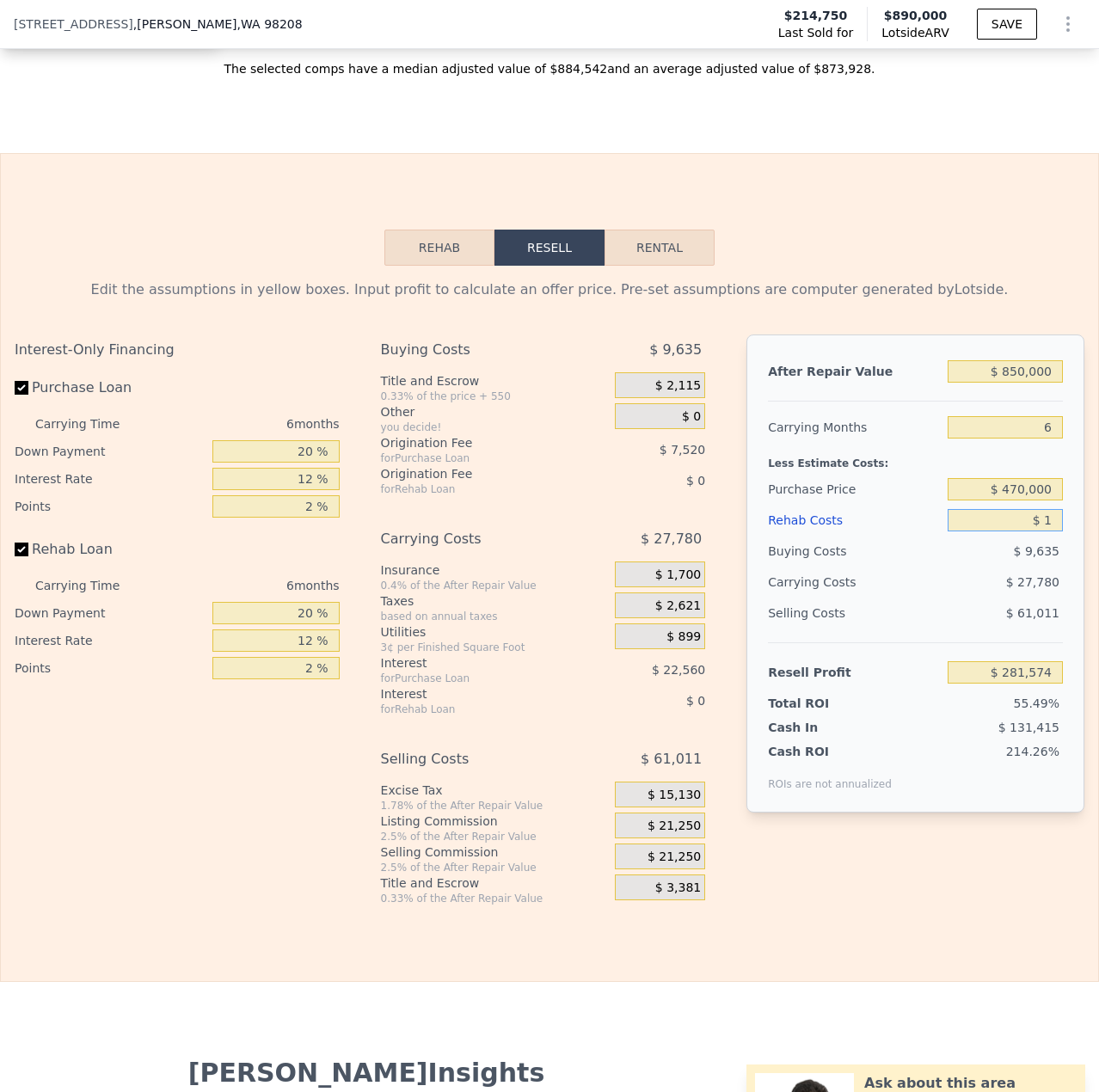
type input "$ 10"
type input "$ 281,564"
type input "$ 10,000"
type input "$ 270,934"
type input "$ 100,000"
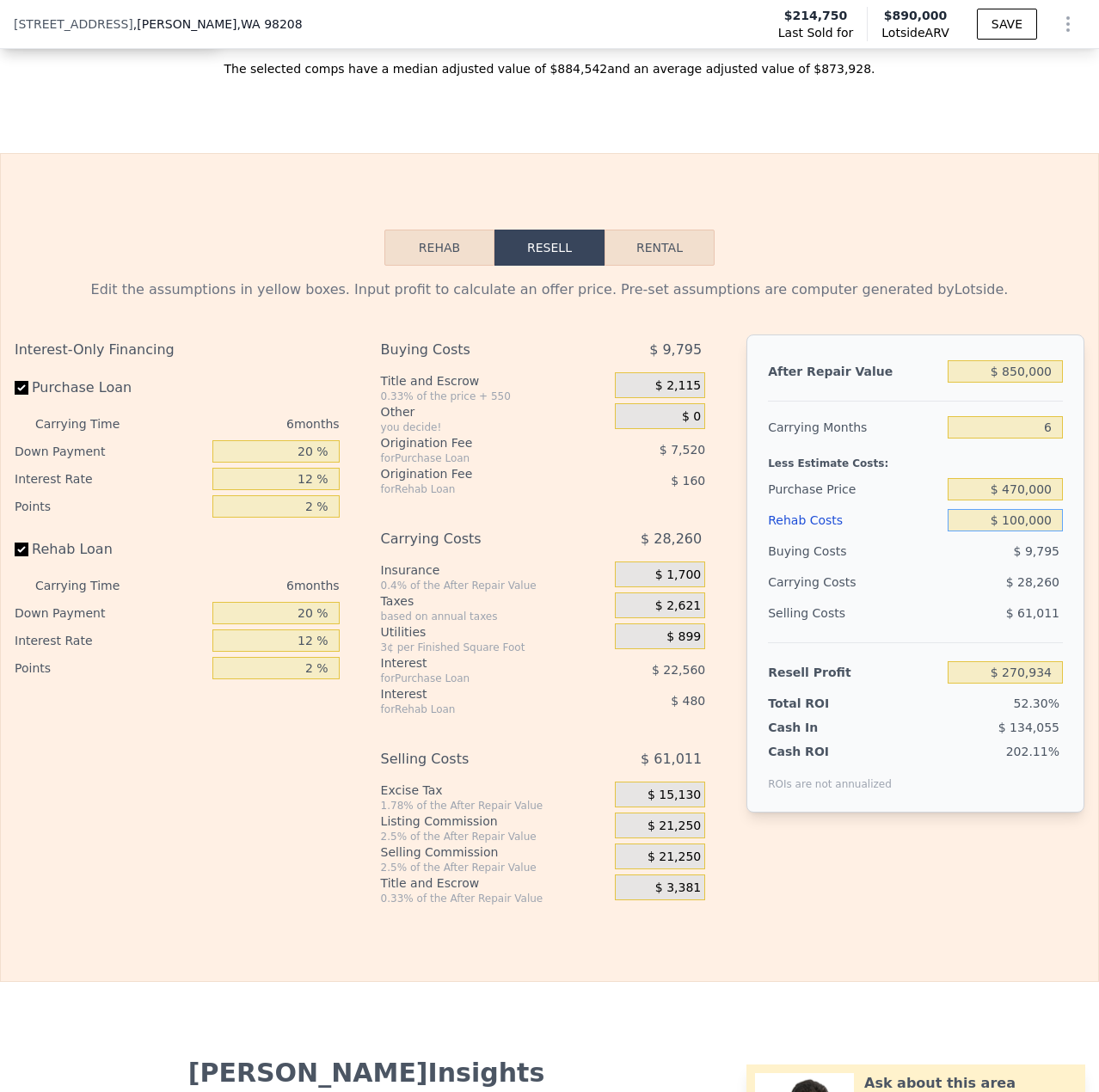
type input "$ 175,174"
type input "$ 100,000"
click at [1006, 501] on input "$ 470,000" at bounding box center [1005, 489] width 115 height 22
type input "$ 570,000"
click at [948, 567] on div "$ 11,235" at bounding box center [1005, 552] width 115 height 31
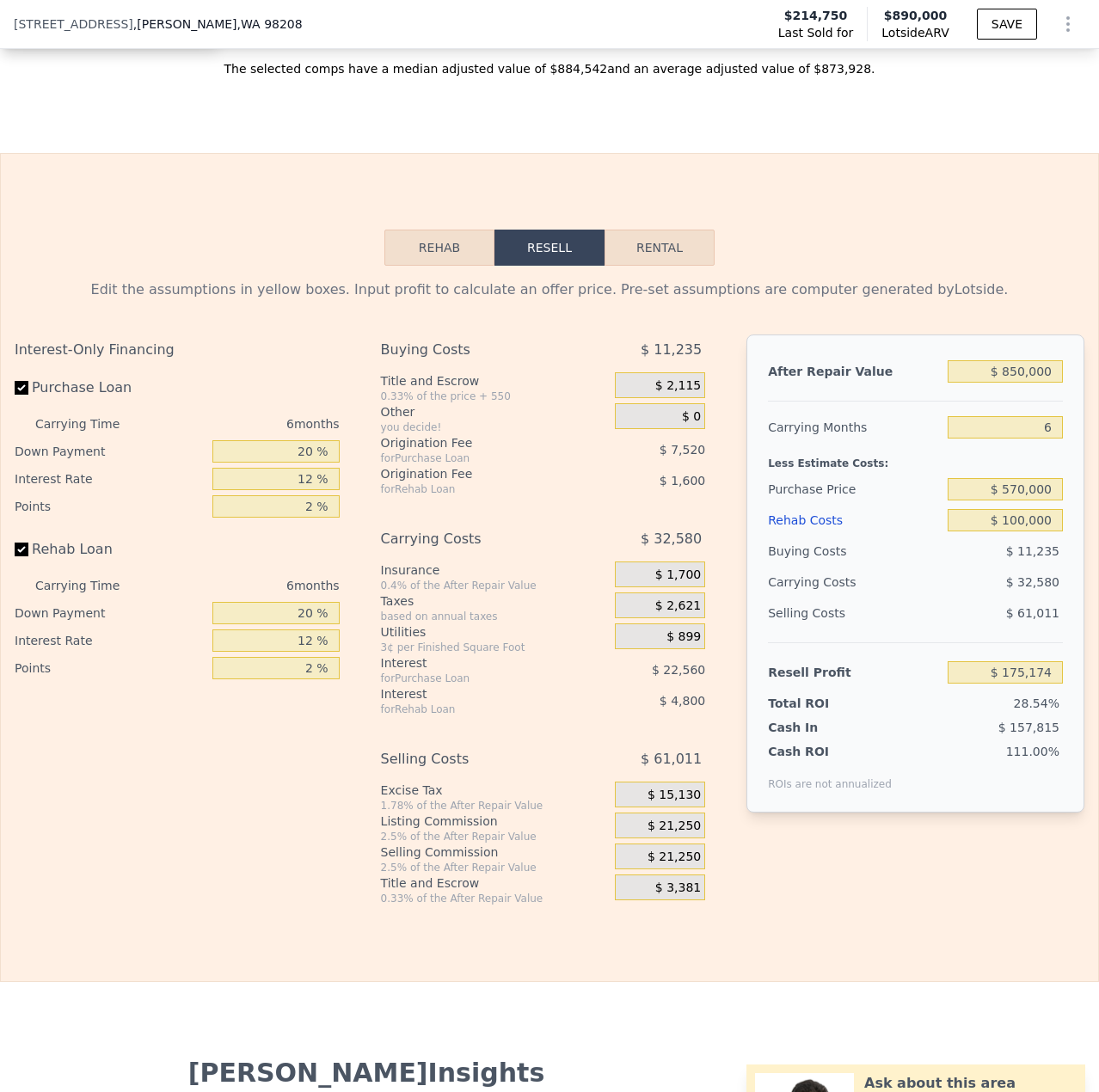
type input "$ 68,441"
click at [1003, 531] on input "$ 100,000" at bounding box center [1005, 520] width 115 height 22
click at [1009, 501] on input "$ 570,000" at bounding box center [1005, 489] width 115 height 22
type input "$ 550,000"
click at [963, 626] on div "$ 61,011" at bounding box center [1005, 613] width 115 height 31
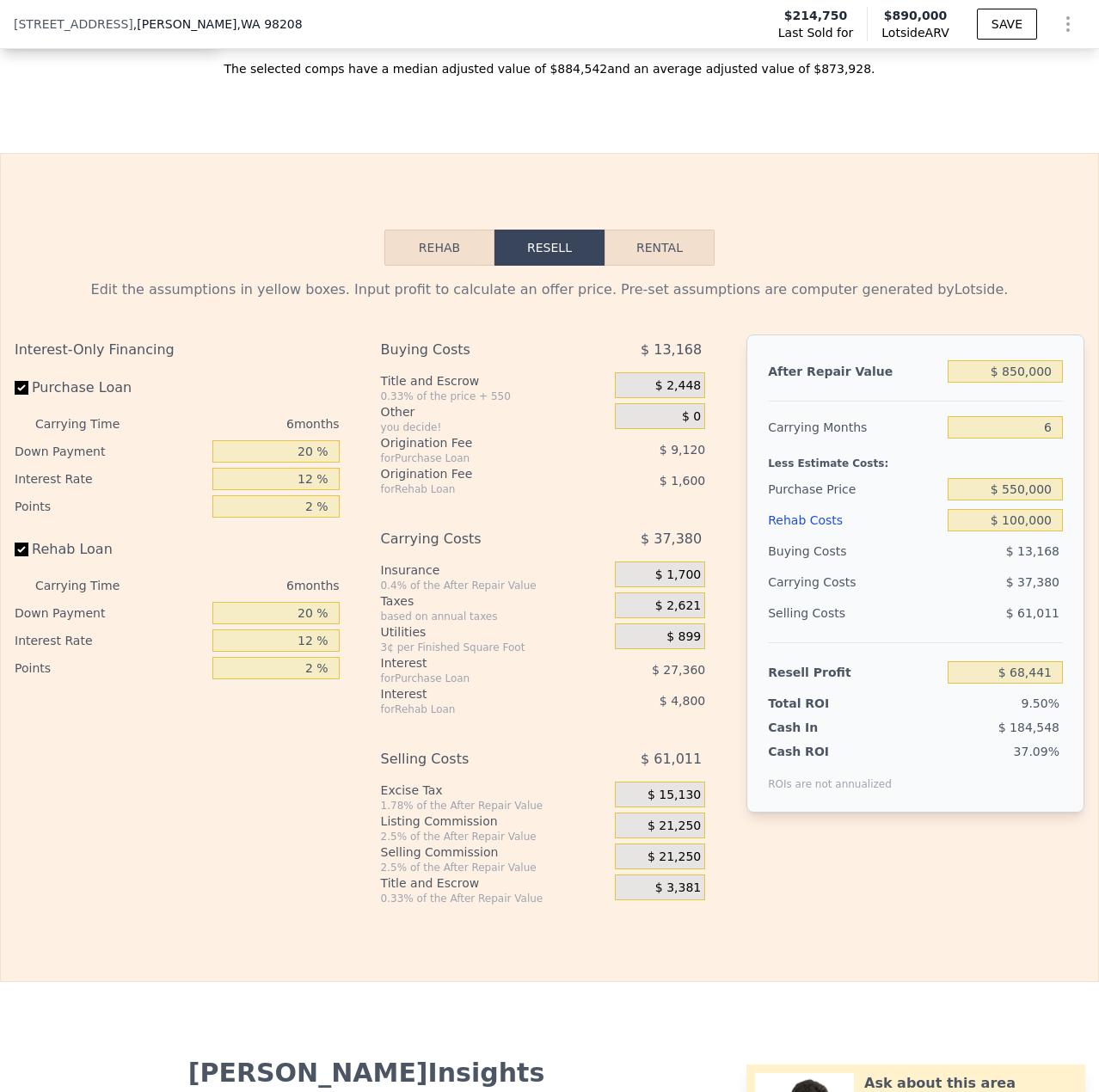
type input "$ 89,787"
click at [1012, 531] on input "$ 100,000" at bounding box center [1005, 520] width 115 height 22
type input "$ 10,000"
type input "$ 185,547"
type input "$ 0000"
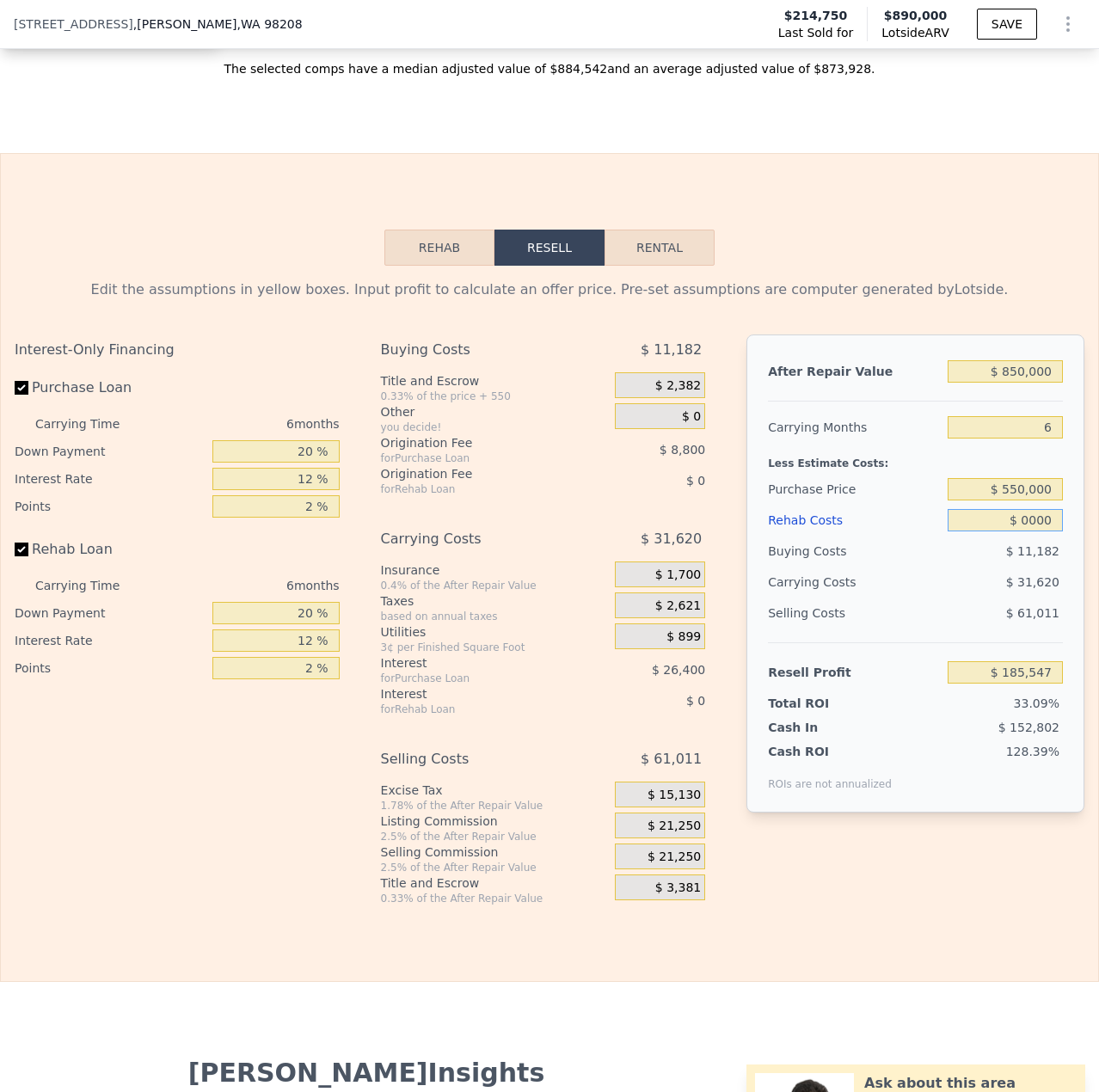
type input "$ 196,187"
type input "$ 80,000"
type input "$ 111,067"
type input "$ 800,000"
type input "-$ 655,013"
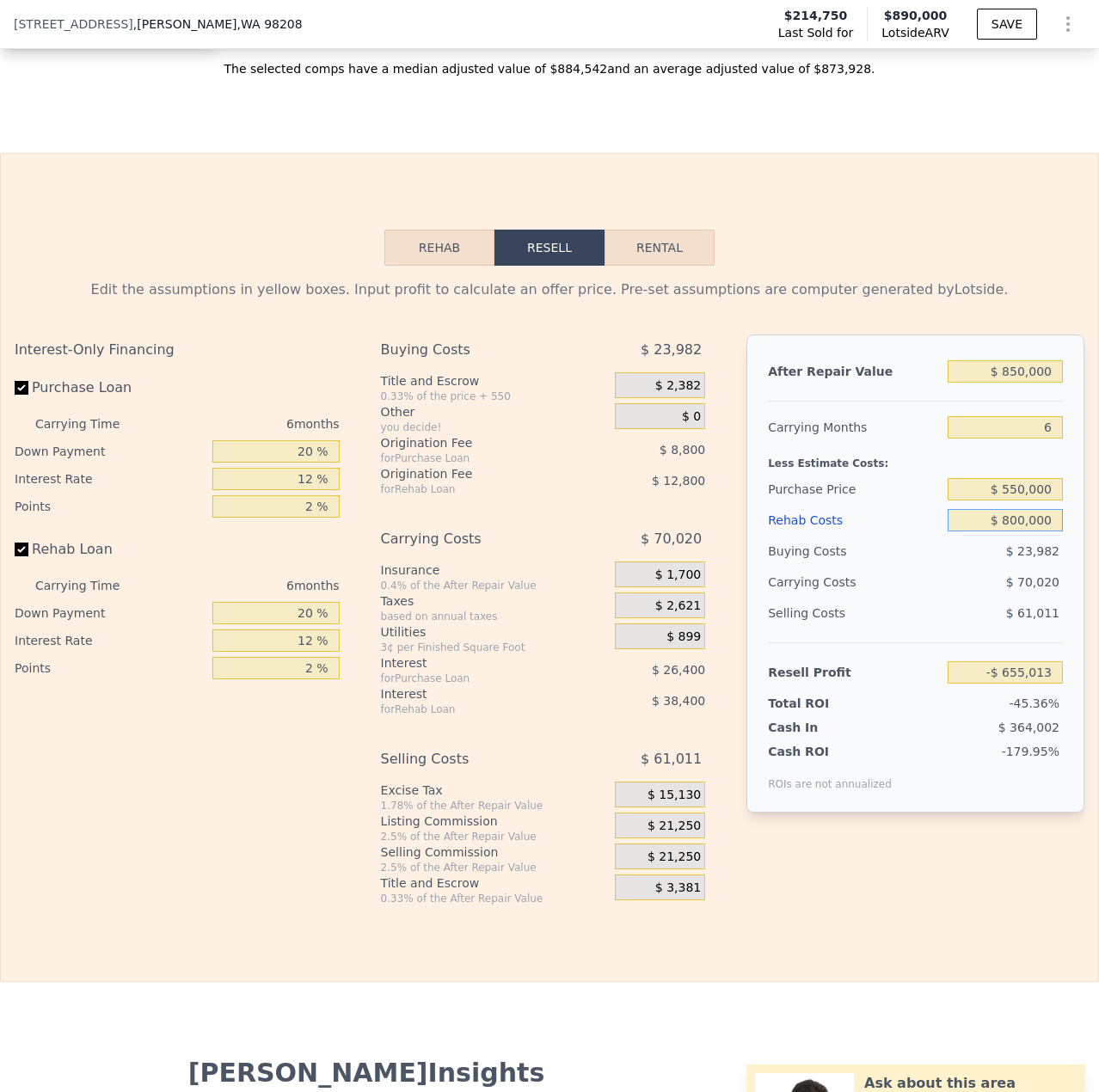
type input "$ 80,000"
type input "$ 111,067"
type input "$ 80,000"
click at [979, 598] on div "$ 35,460" at bounding box center [973, 583] width 180 height 31
click at [1012, 501] on input "$ 550,000" at bounding box center [1005, 489] width 115 height 22
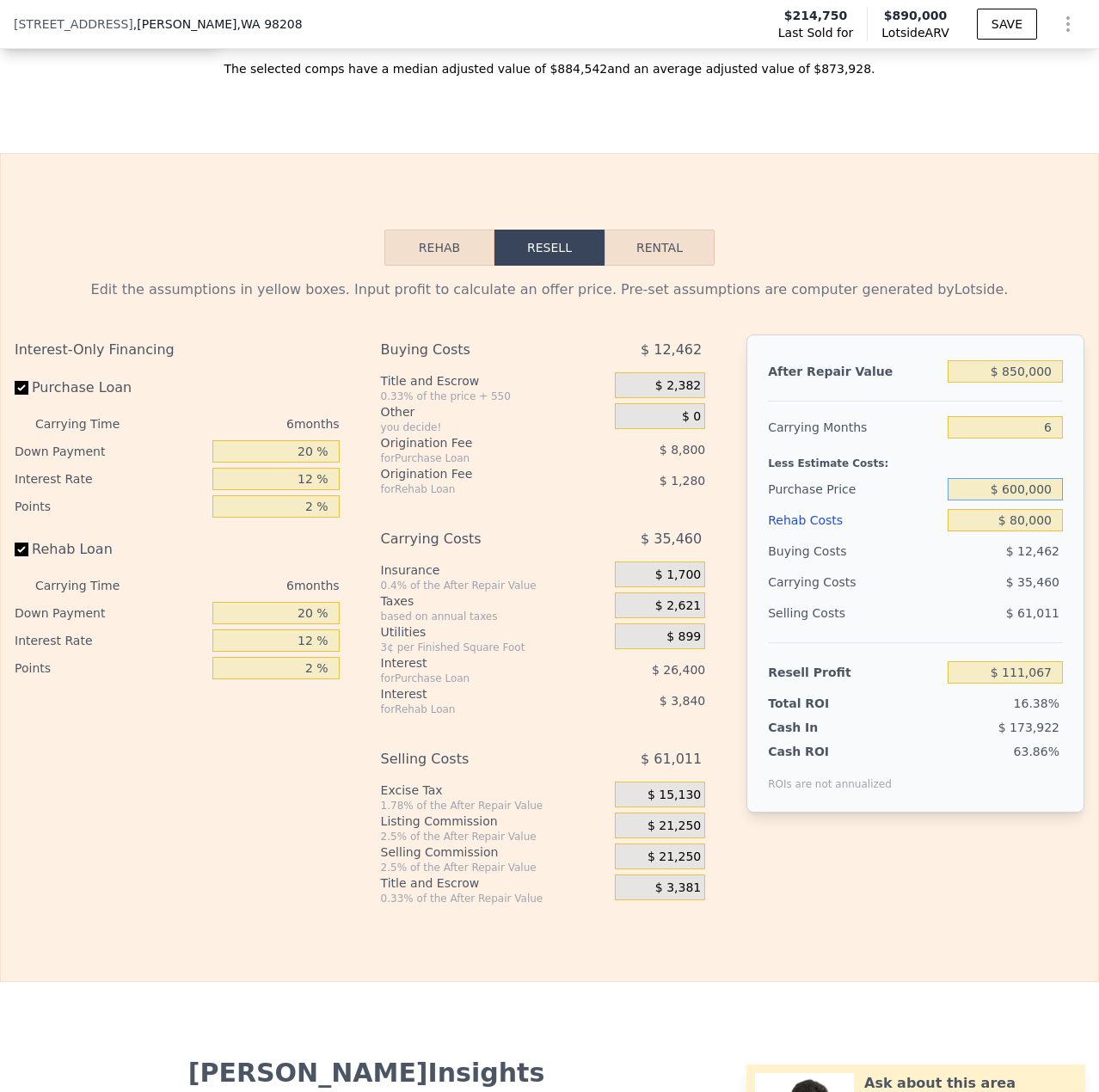
type input "$ 600,000"
click at [858, 643] on div "Selling Costs $ 61,011" at bounding box center [915, 620] width 295 height 45
type input "$ 57,701"
click at [1009, 501] on input "$ 600,000" at bounding box center [1005, 489] width 115 height 22
type input "$ 580,000"
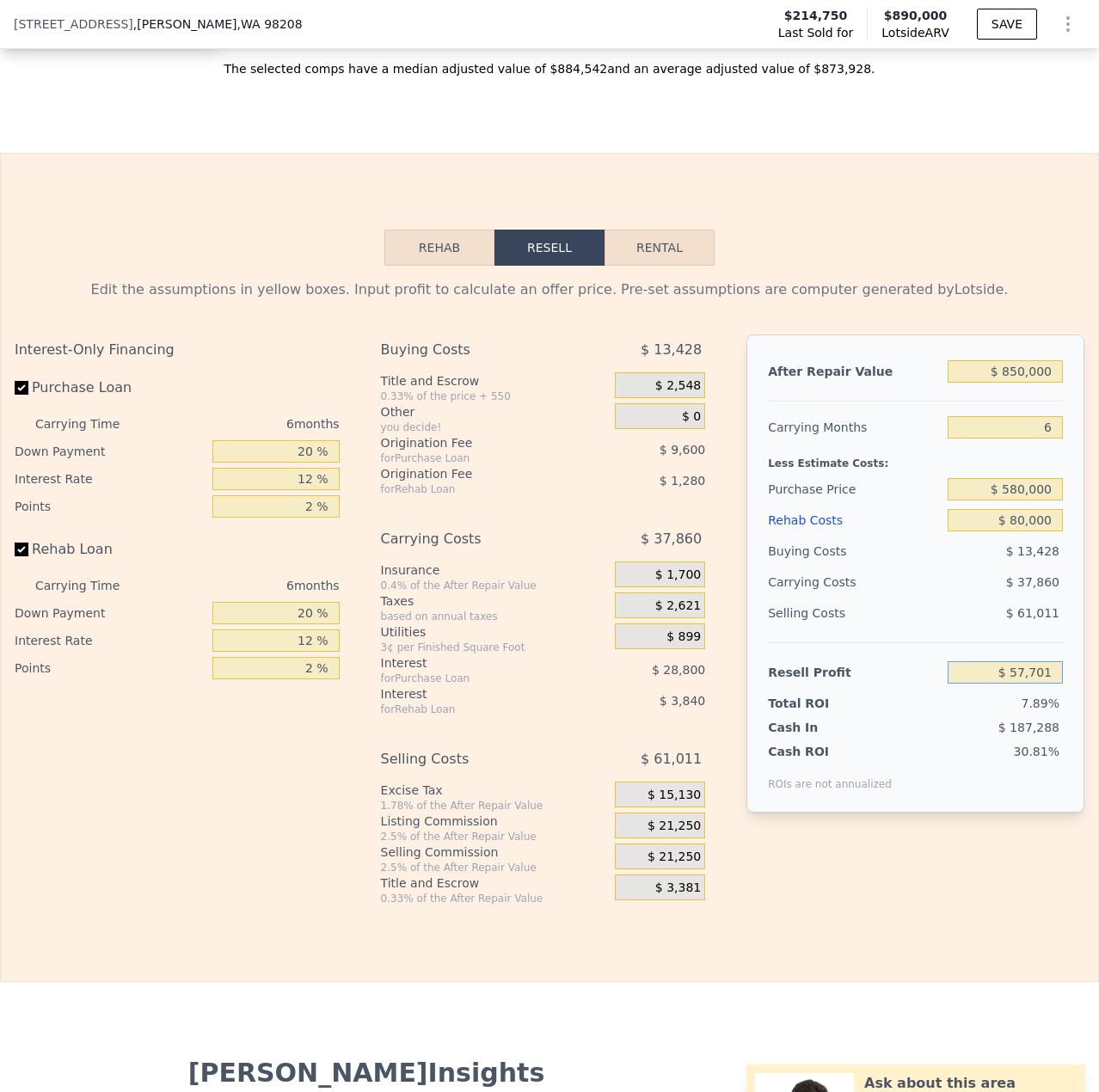
click at [948, 684] on input "$ 57,701" at bounding box center [1005, 672] width 115 height 22
type input "$ 79,048"
drag, startPoint x: 942, startPoint y: 533, endPoint x: 912, endPoint y: 530, distance: 30.1
click at [915, 505] on div "Purchase Price" at bounding box center [854, 490] width 173 height 31
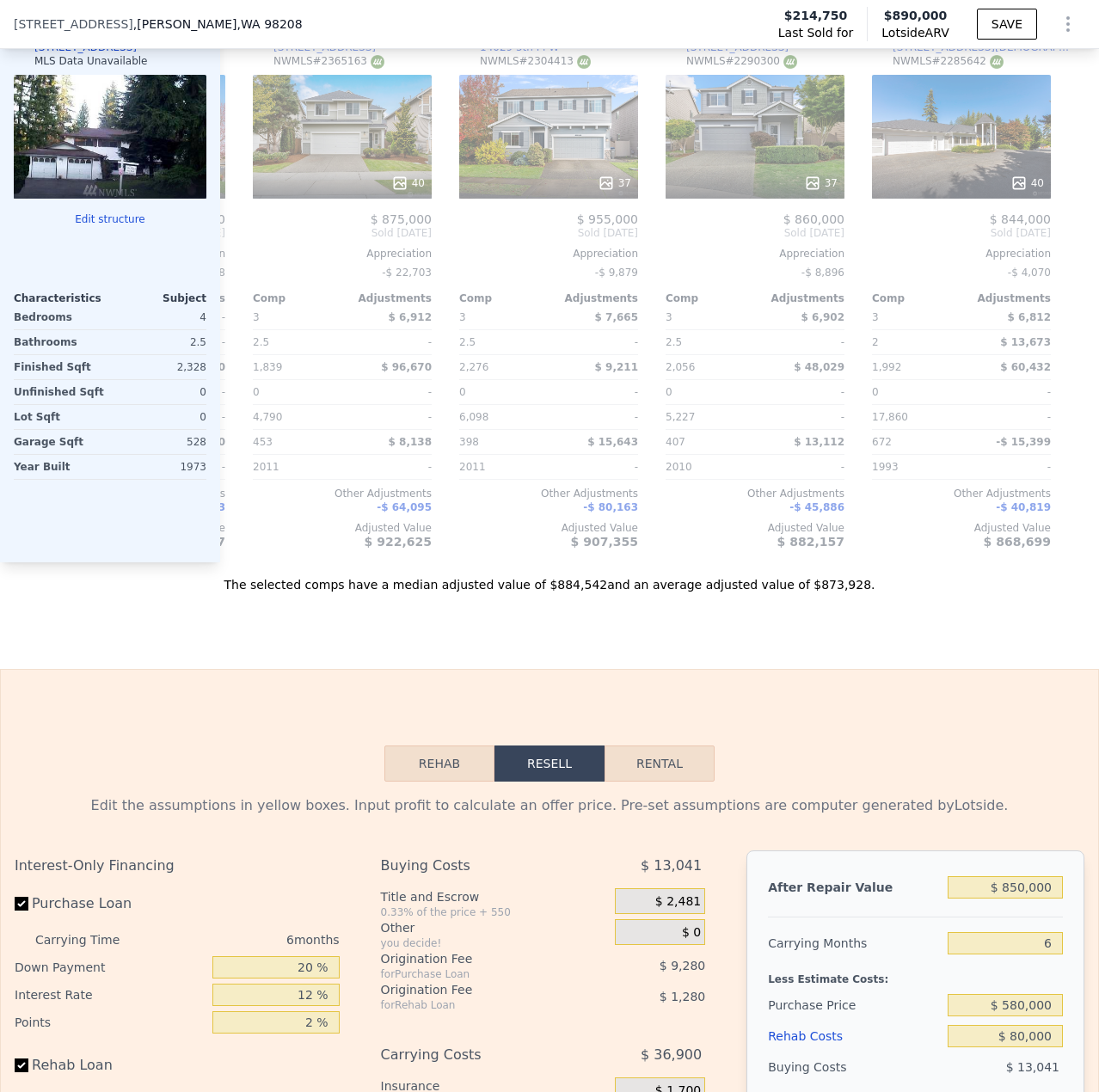
type input "$ 890,000"
type input "$ 0"
type input "$ 591,085"
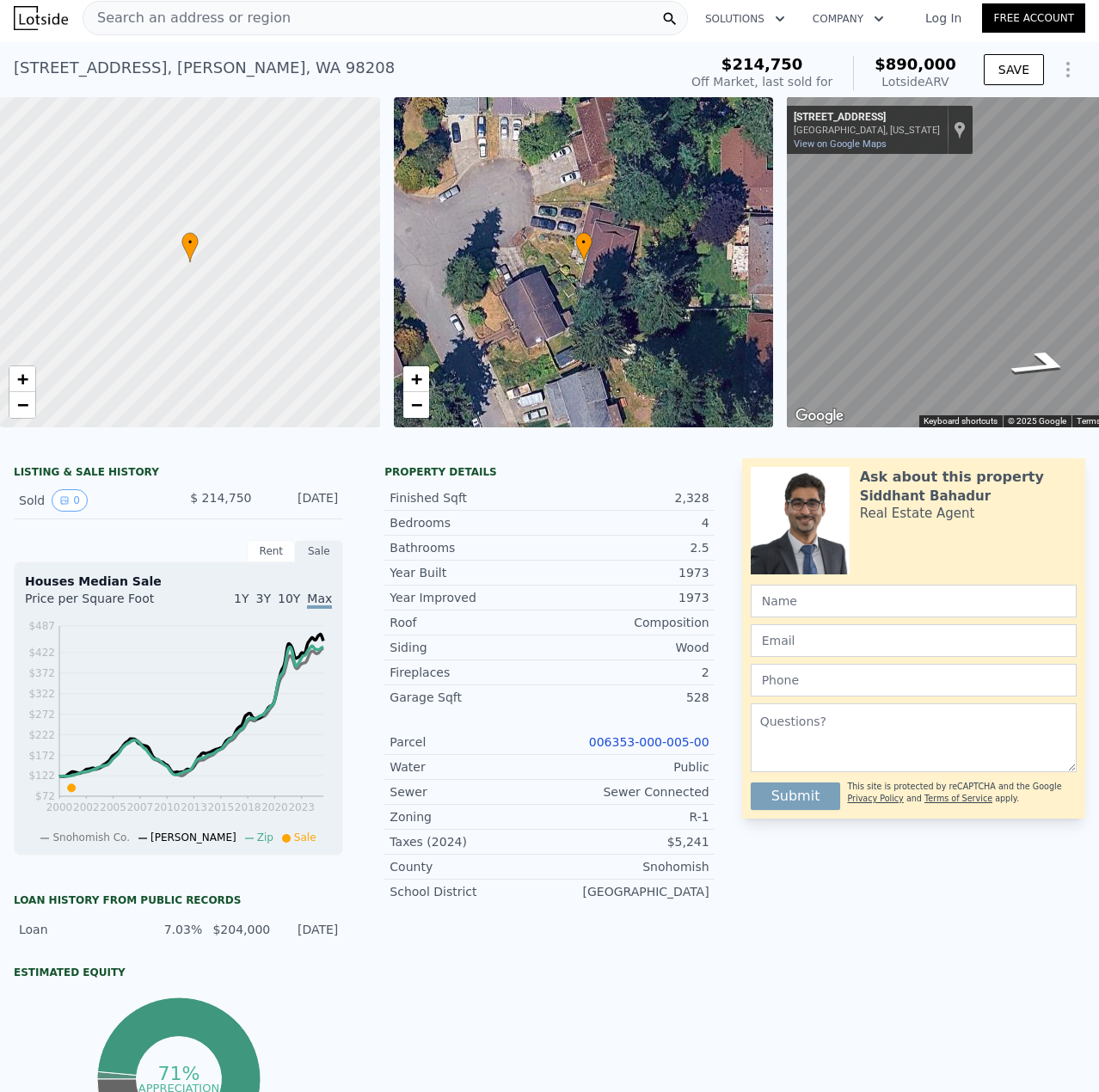
scroll to position [0, 0]
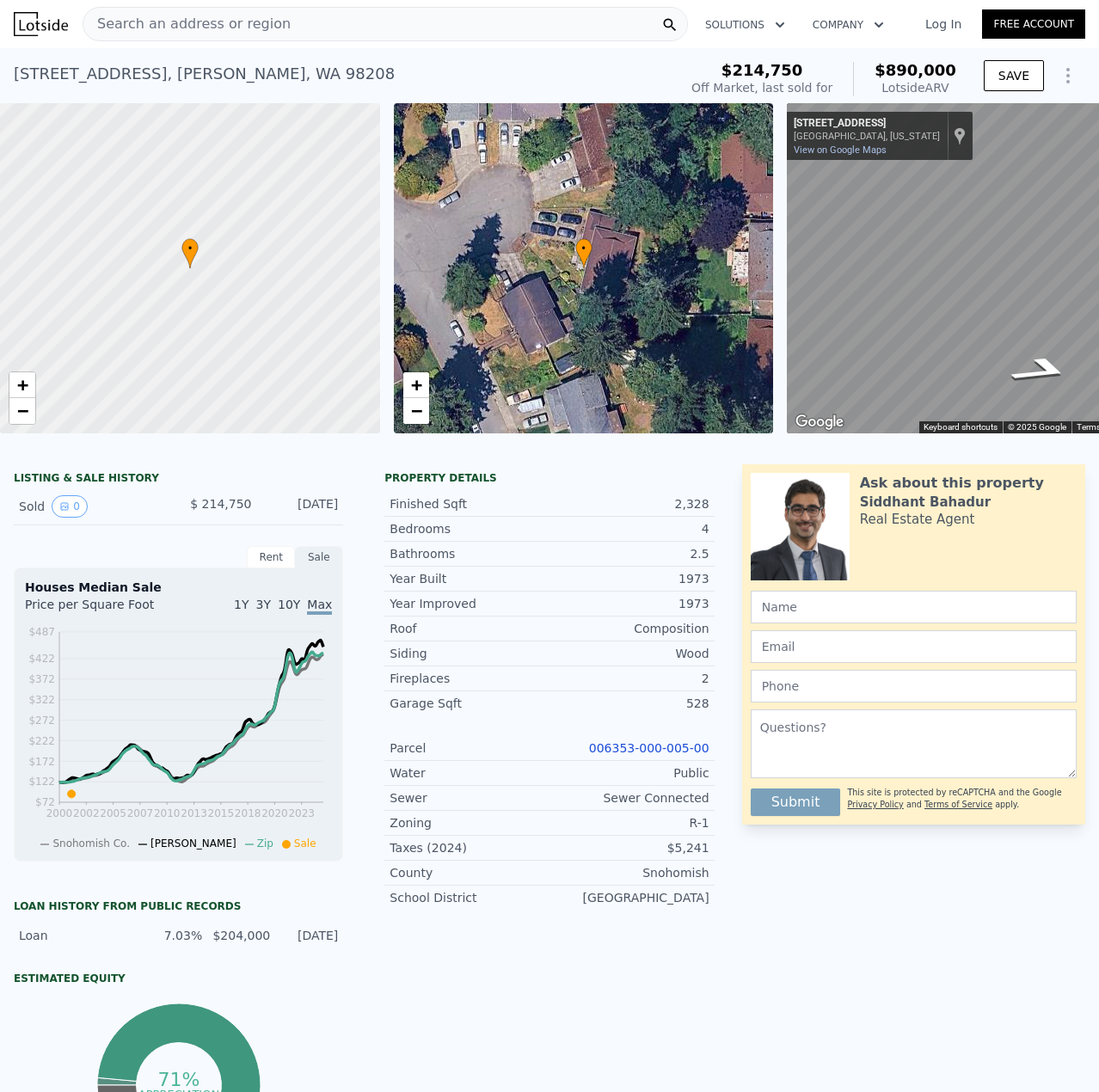
click at [223, 14] on span "Search an address or region" at bounding box center [187, 24] width 207 height 20
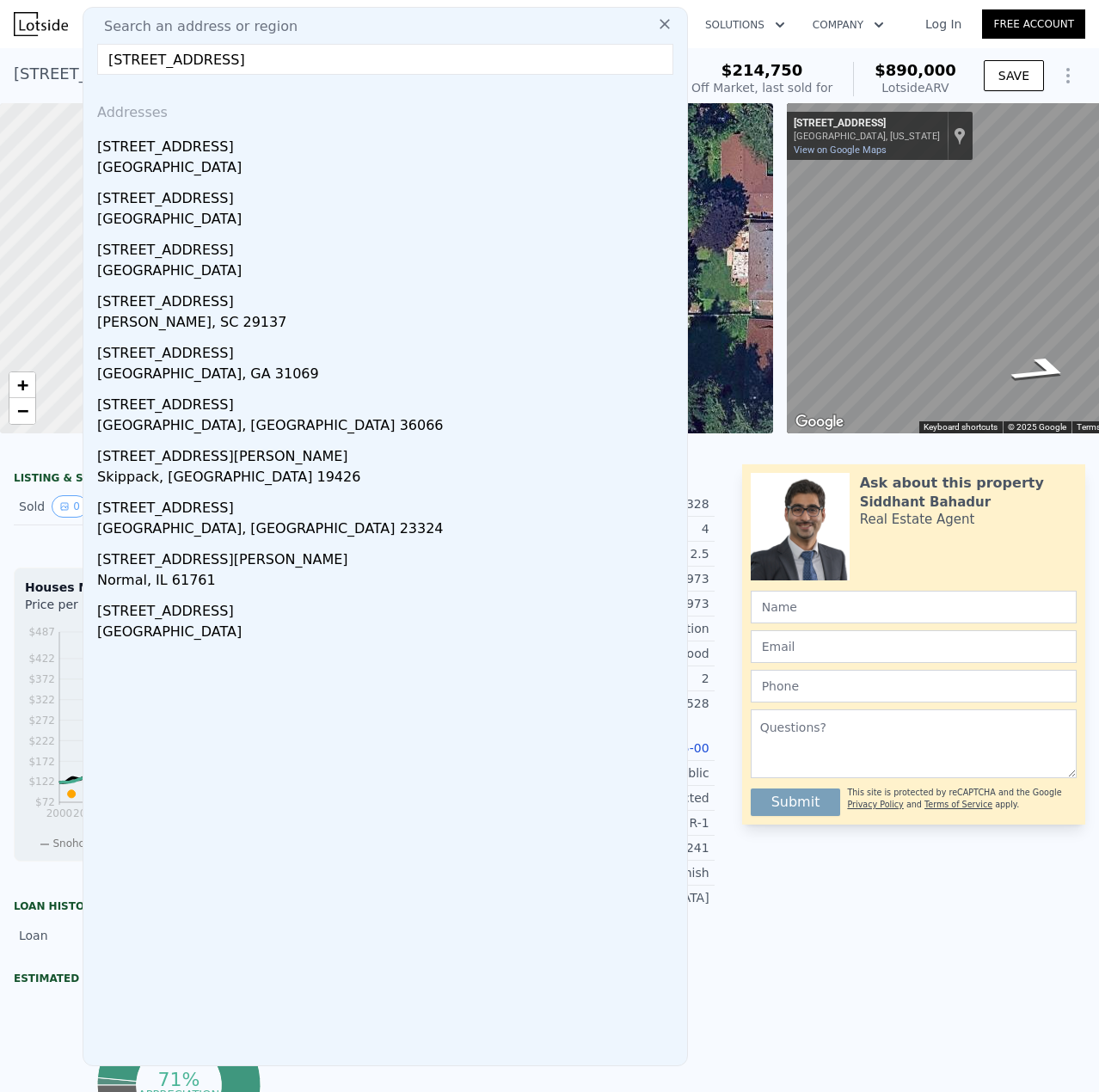
type input "[STREET_ADDRESS]"
click at [130, 167] on div "Bremerton, WA 98310" at bounding box center [388, 169] width 583 height 24
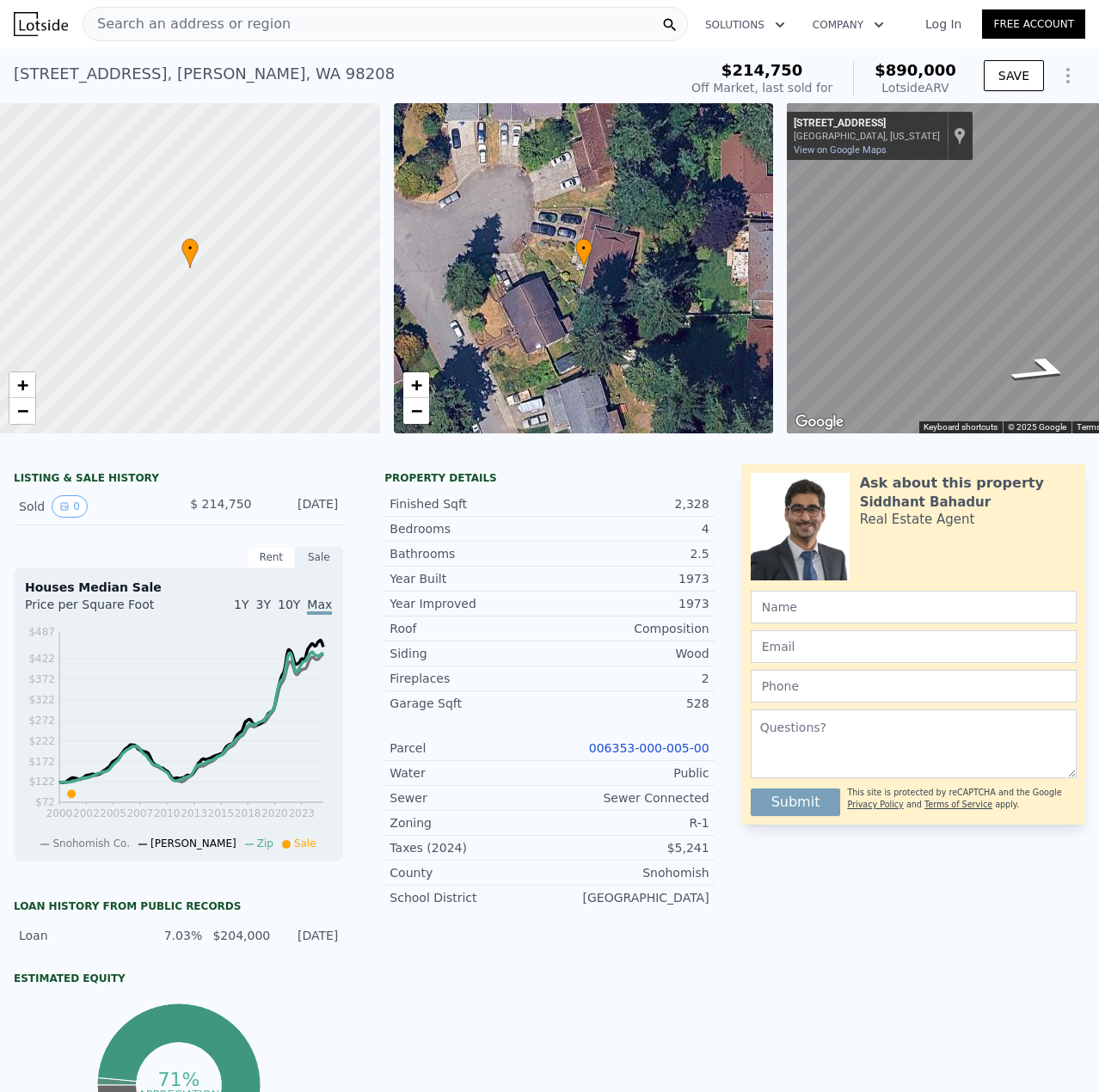
type input "2"
type input "1"
type input "2.5"
type input "1092"
type input "1971"
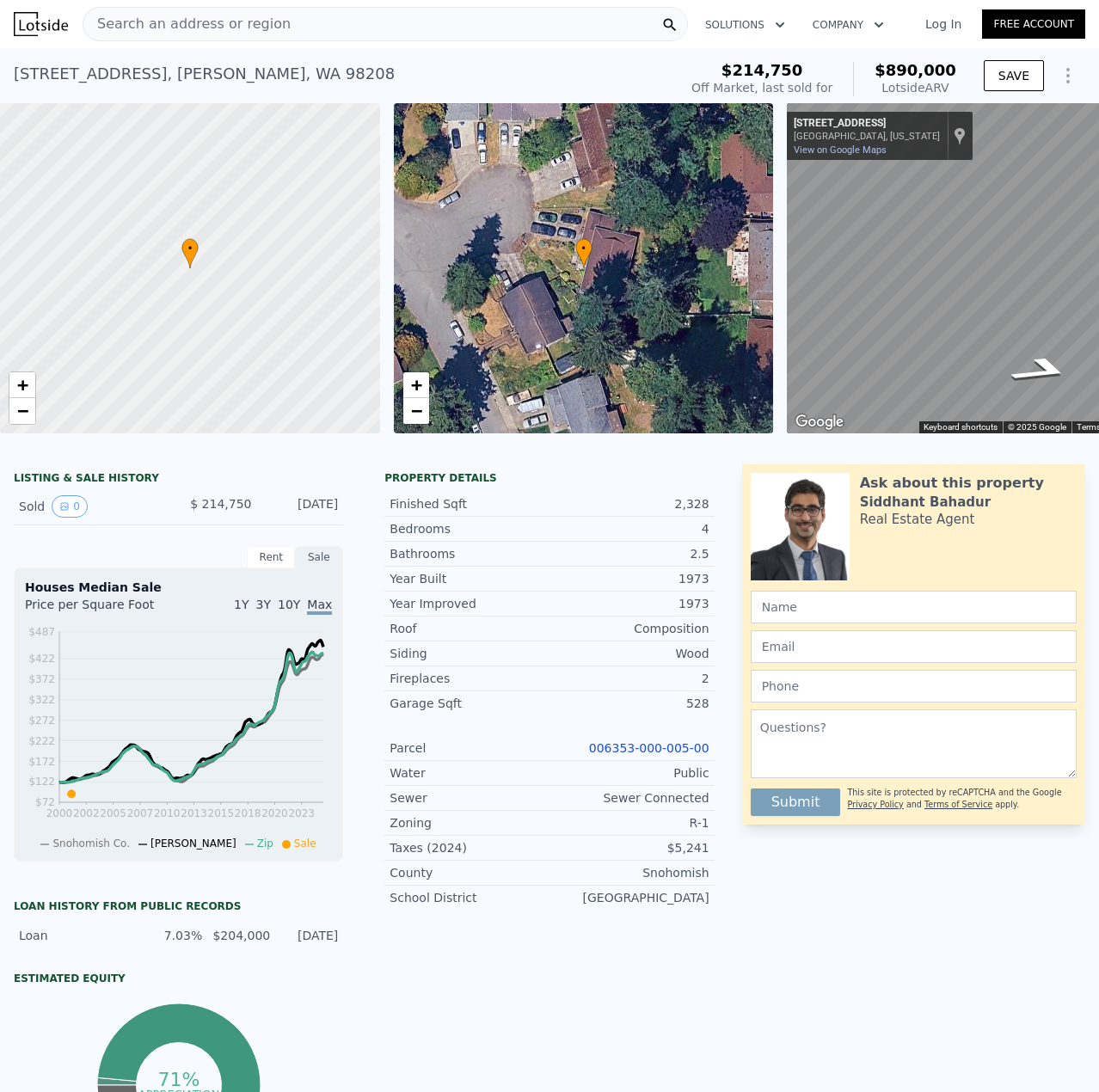
type input "2178"
type input "6098"
type input "$ 497,000"
type input "$ 132,843"
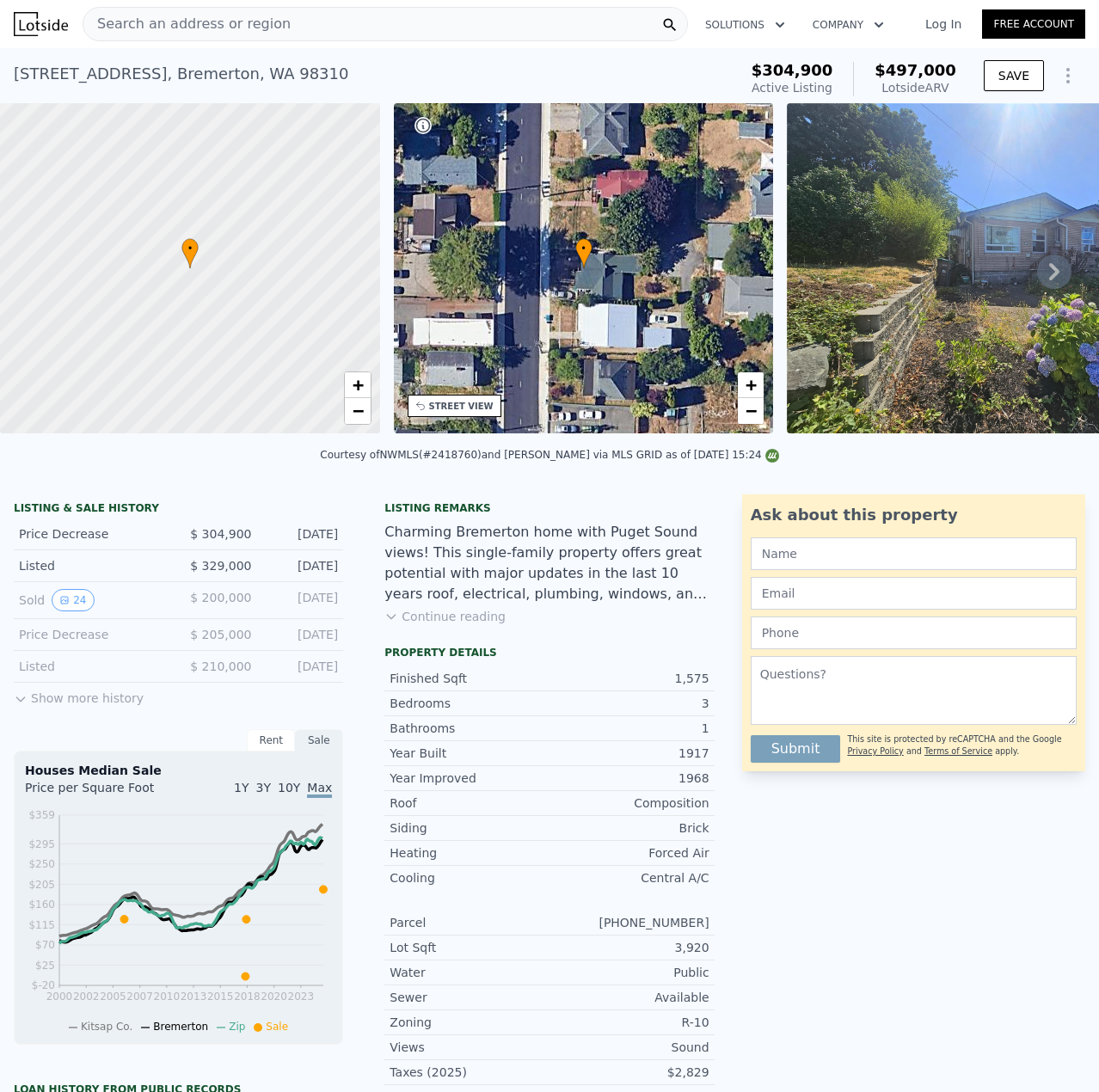
click at [322, 28] on div "Search an address or region" at bounding box center [386, 23] width 606 height 34
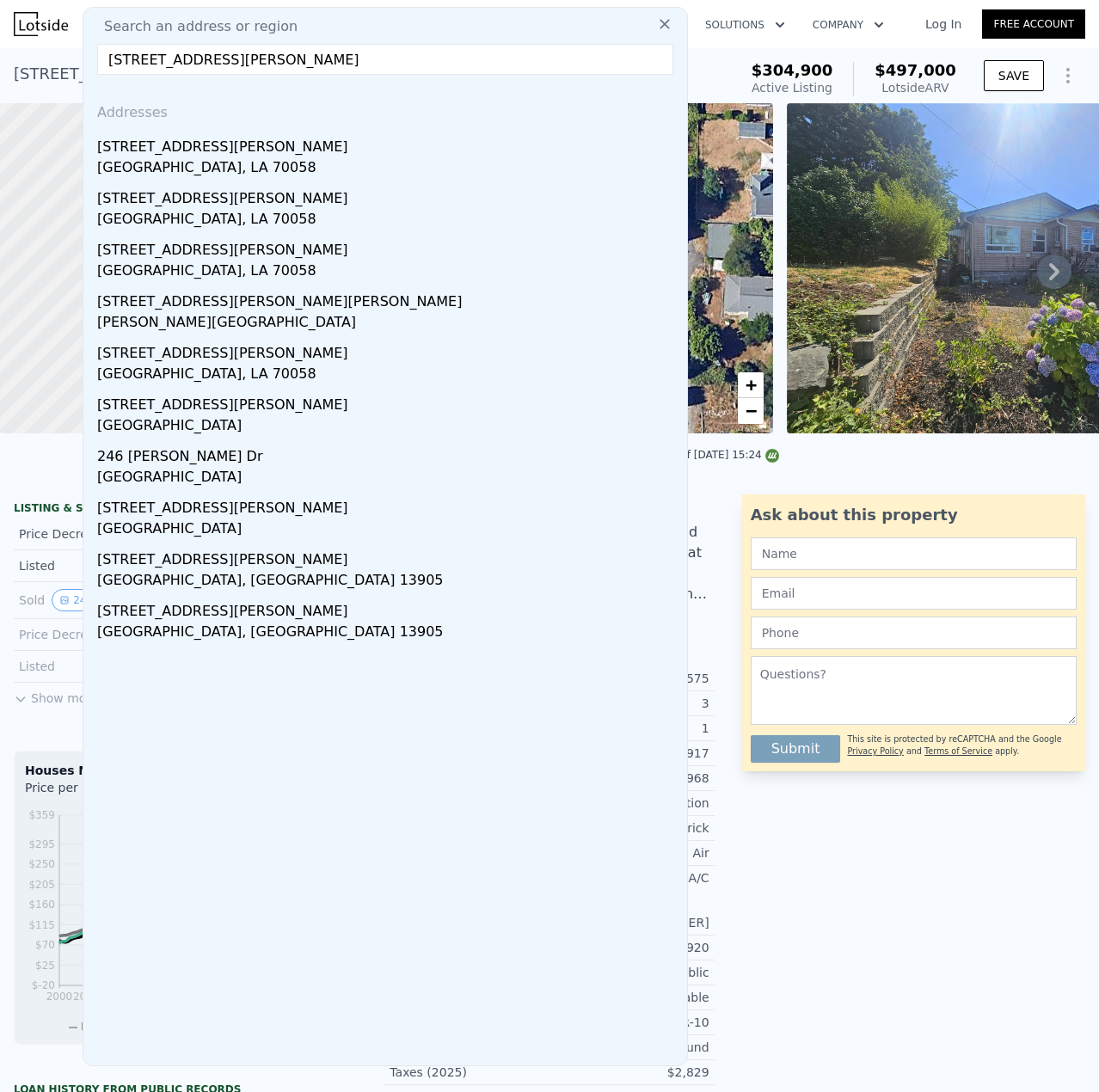
type input "246 janet ave n"
click at [267, 66] on input "246 janet ave n" at bounding box center [386, 60] width 576 height 31
drag, startPoint x: 290, startPoint y: 63, endPoint x: -1, endPoint y: -6, distance: 299.1
click at [0, 0] on html "Search an address or region Search an address or region 246 janet ave n Address…" at bounding box center [550, 546] width 1099 height 1092
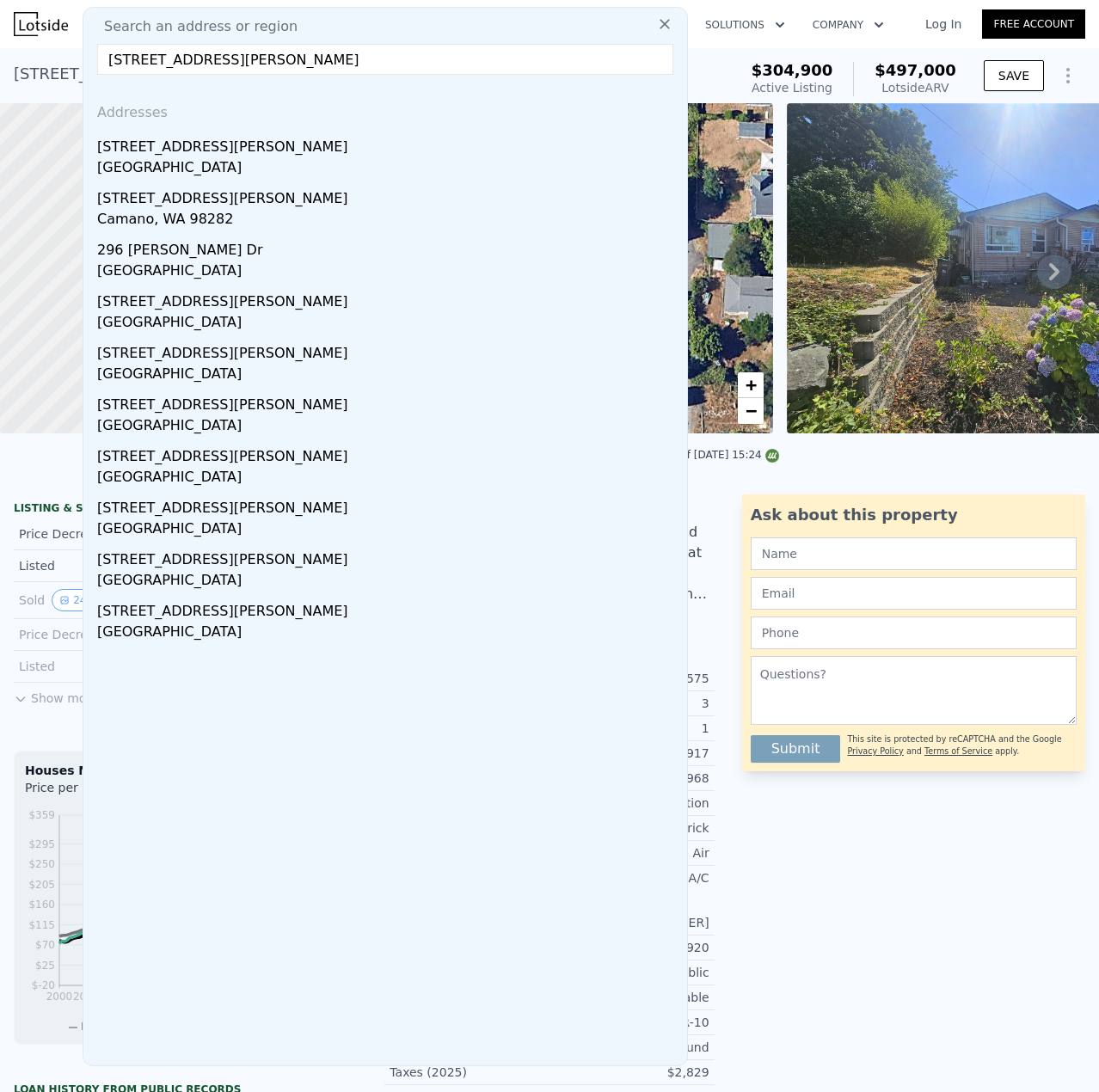
drag, startPoint x: 249, startPoint y: 65, endPoint x: -1, endPoint y: -23, distance: 265.0
click at [0, 0] on html "Search an address or region Search an address or region 296 janet ave n Address…" at bounding box center [550, 546] width 1099 height 1092
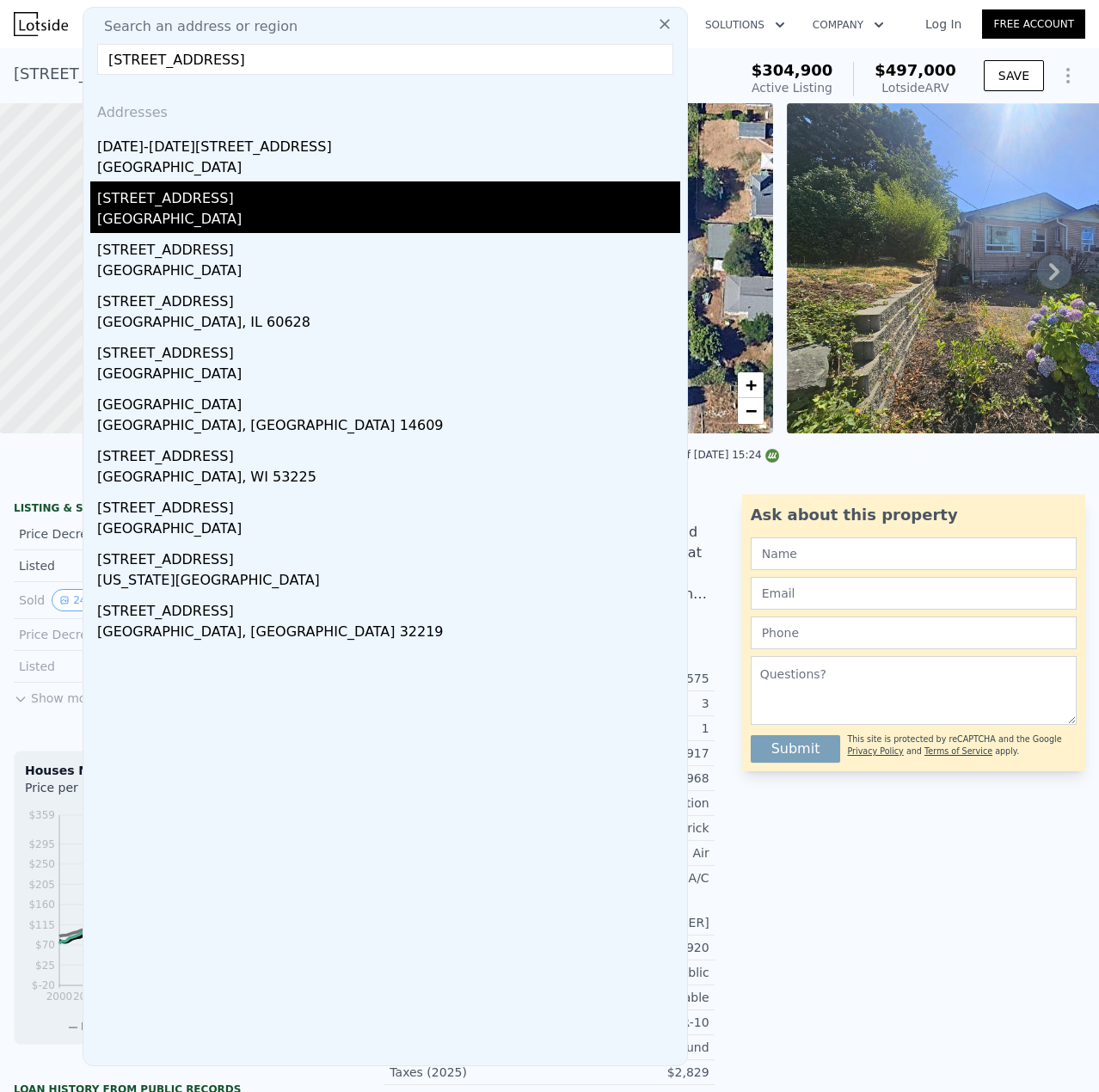
type input "10731 18th ave"
click at [253, 199] on div "[STREET_ADDRESS]" at bounding box center [388, 195] width 583 height 28
type input "2"
type input "720"
type input "1130"
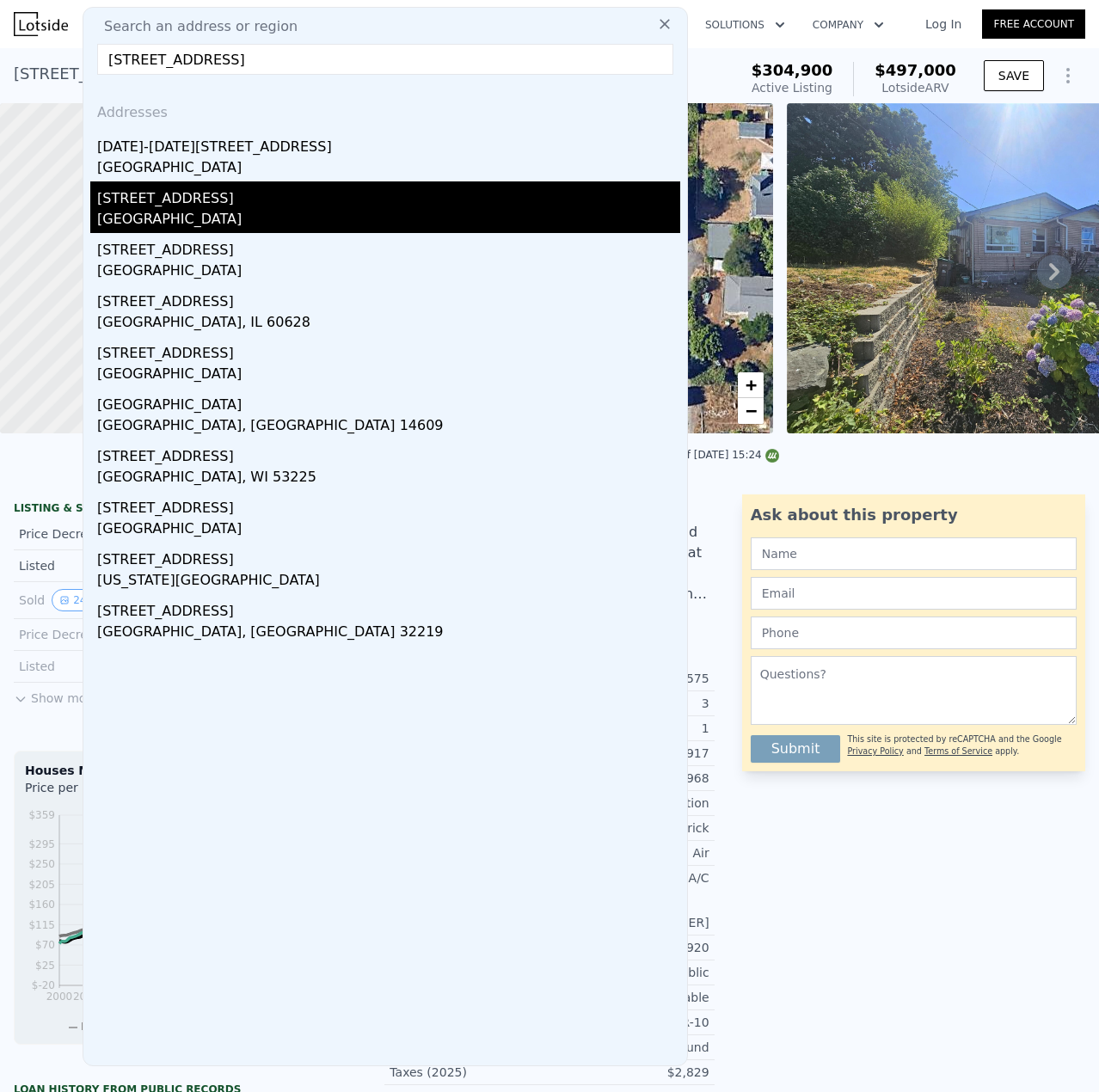
type input "6409"
type input "11250"
type input "$ 579,000"
type input "5"
type input "$ 34,807"
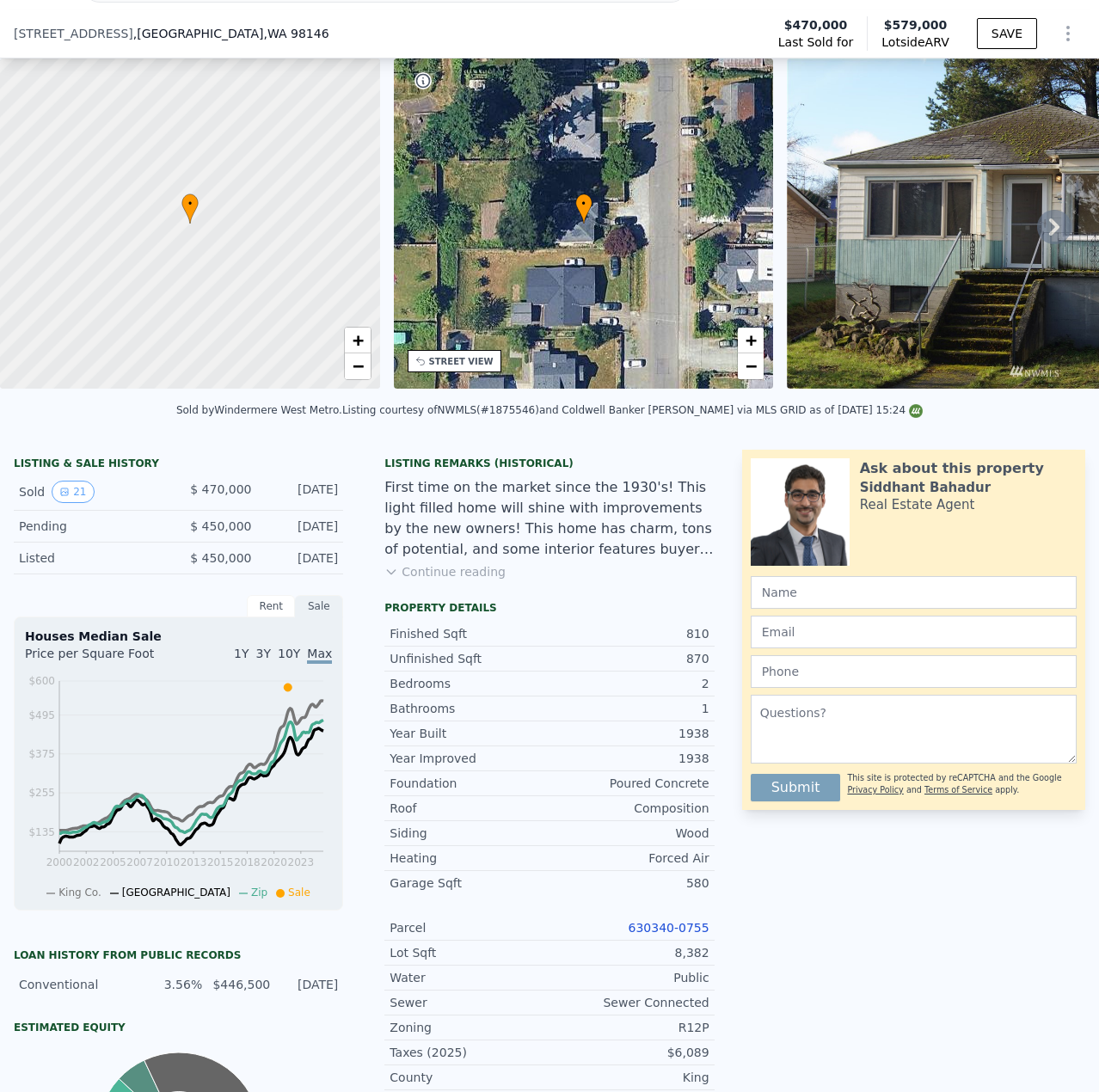
scroll to position [252, 0]
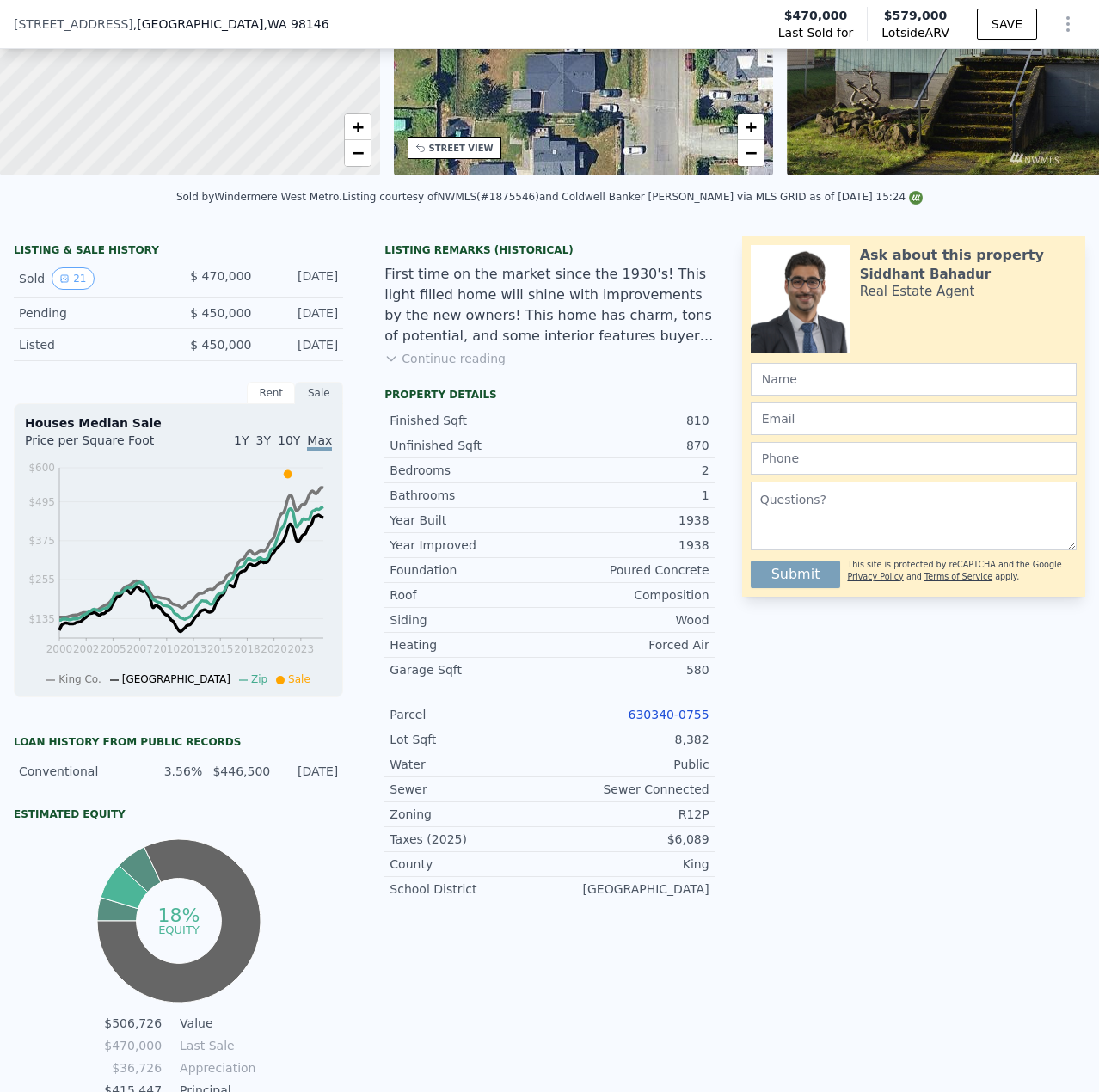
click at [660, 722] on link "630340-0755" at bounding box center [669, 714] width 81 height 14
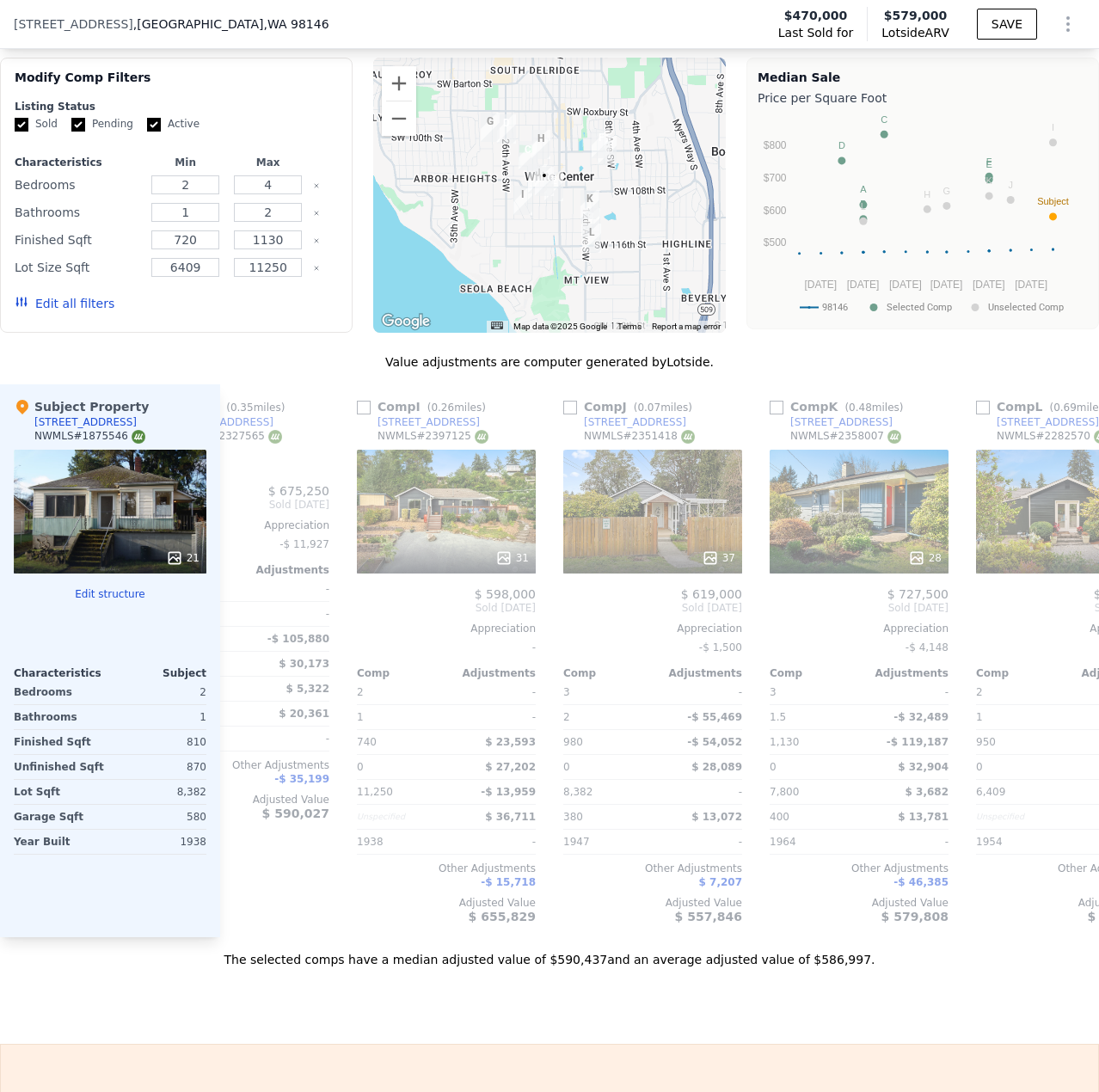
scroll to position [0, 1652]
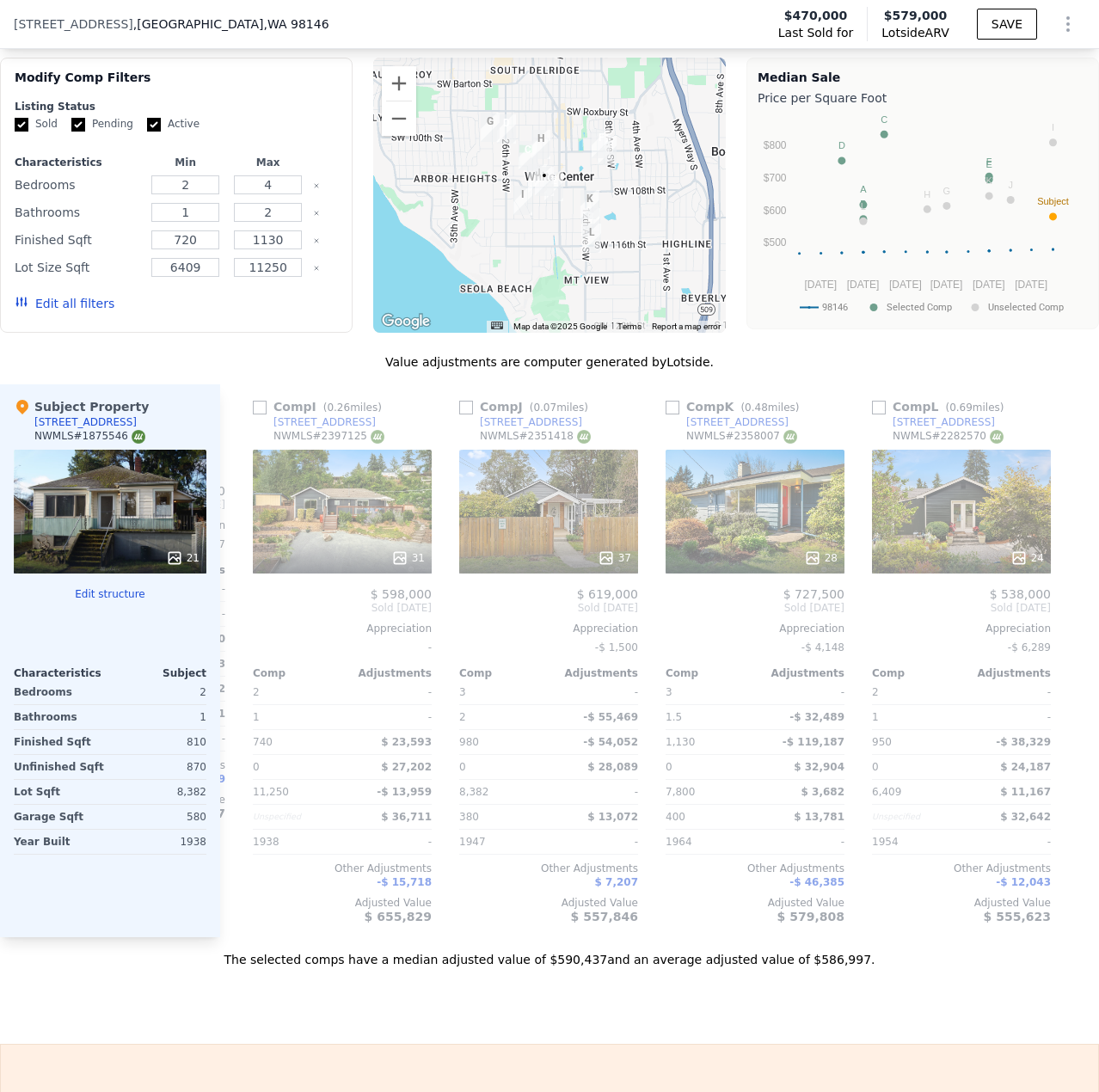
click at [96, 601] on button "Edit structure" at bounding box center [110, 594] width 192 height 14
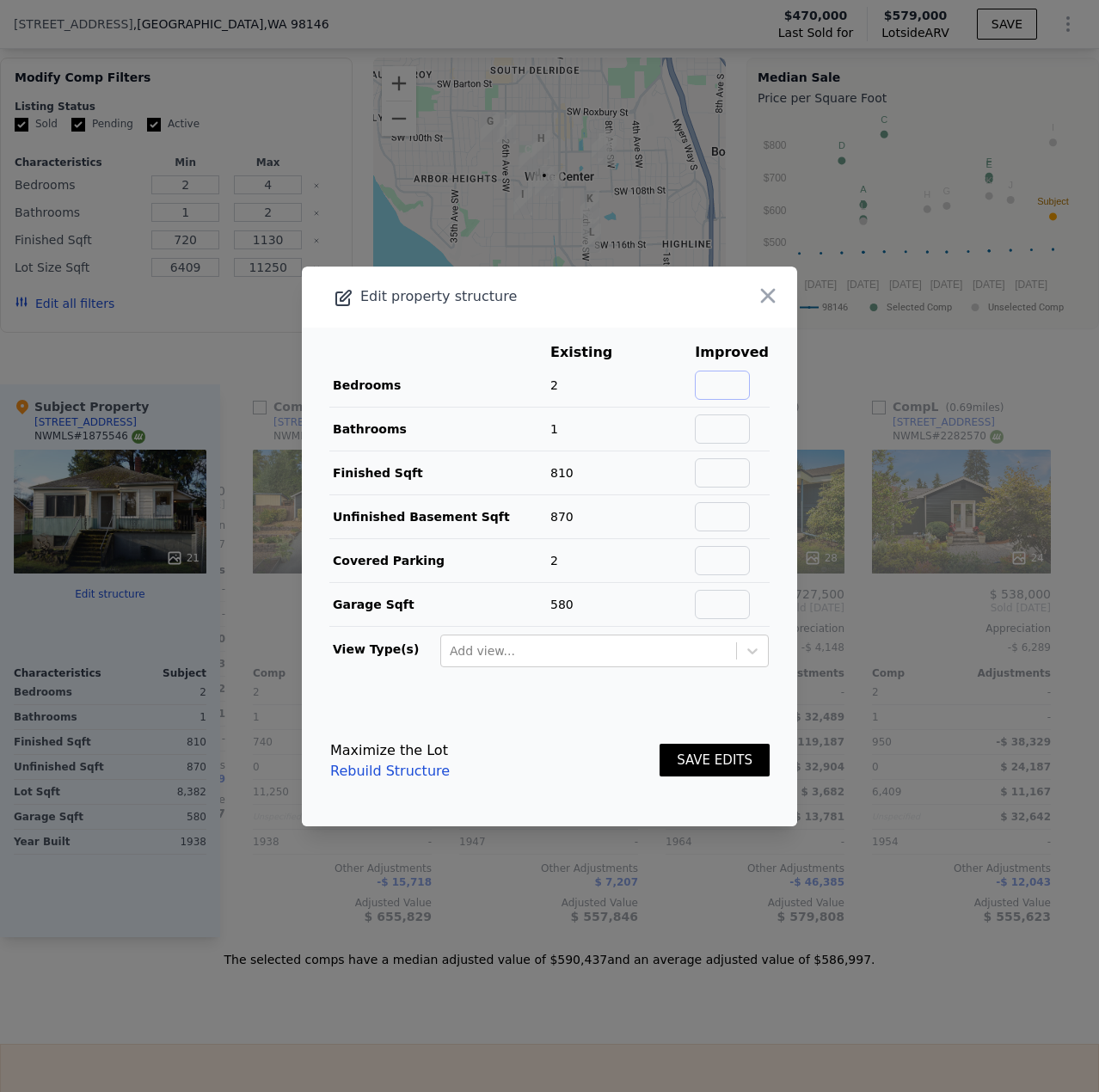
click at [700, 379] on input "text" at bounding box center [723, 386] width 55 height 29
type input "3"
click at [707, 424] on input "text" at bounding box center [723, 429] width 55 height 29
type input "2"
click at [712, 470] on input "text" at bounding box center [723, 473] width 55 height 29
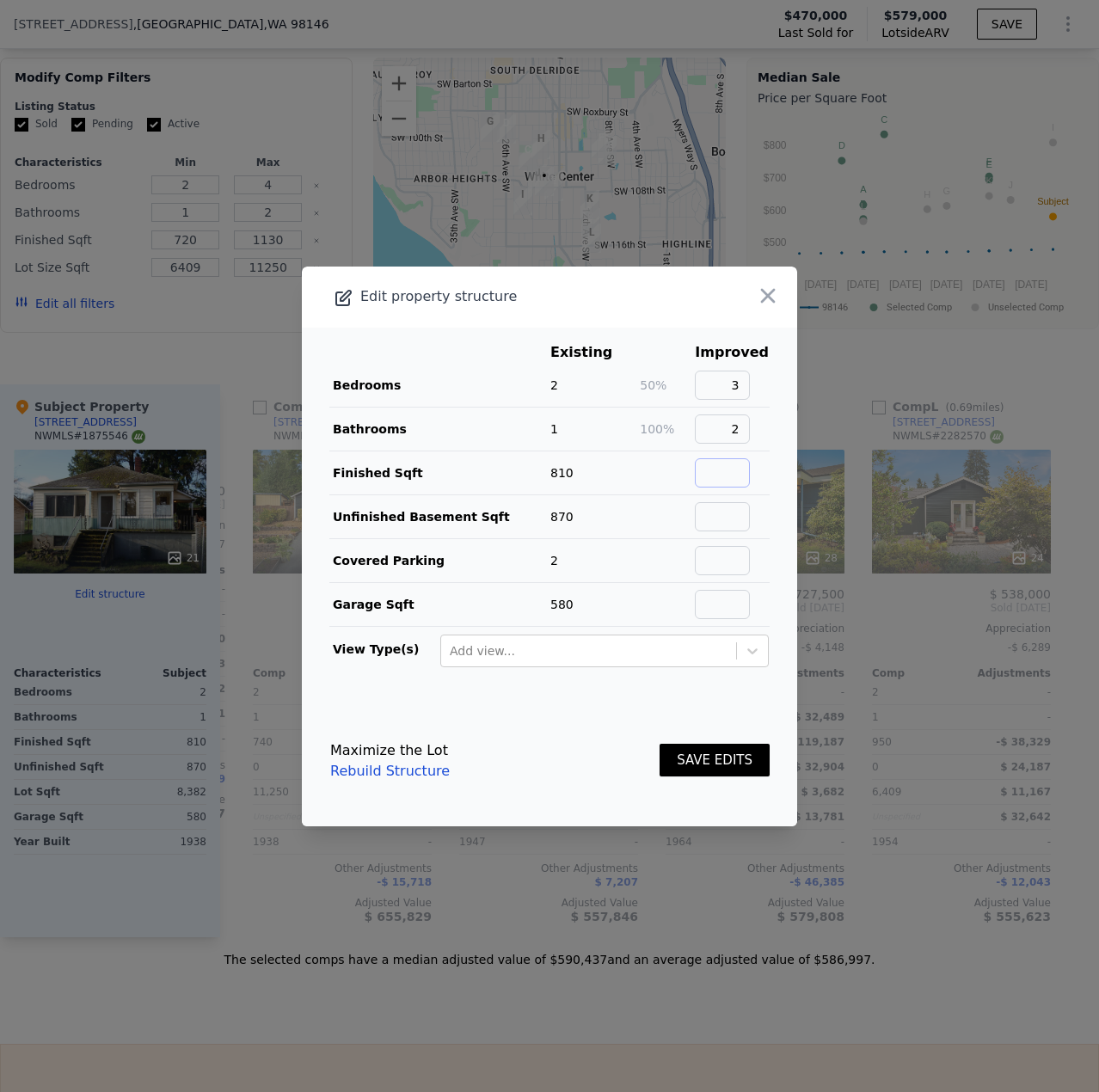
click at [715, 473] on input "text" at bounding box center [723, 473] width 55 height 29
type input "1500"
click at [660, 744] on button "SAVE EDITS" at bounding box center [715, 761] width 110 height 33
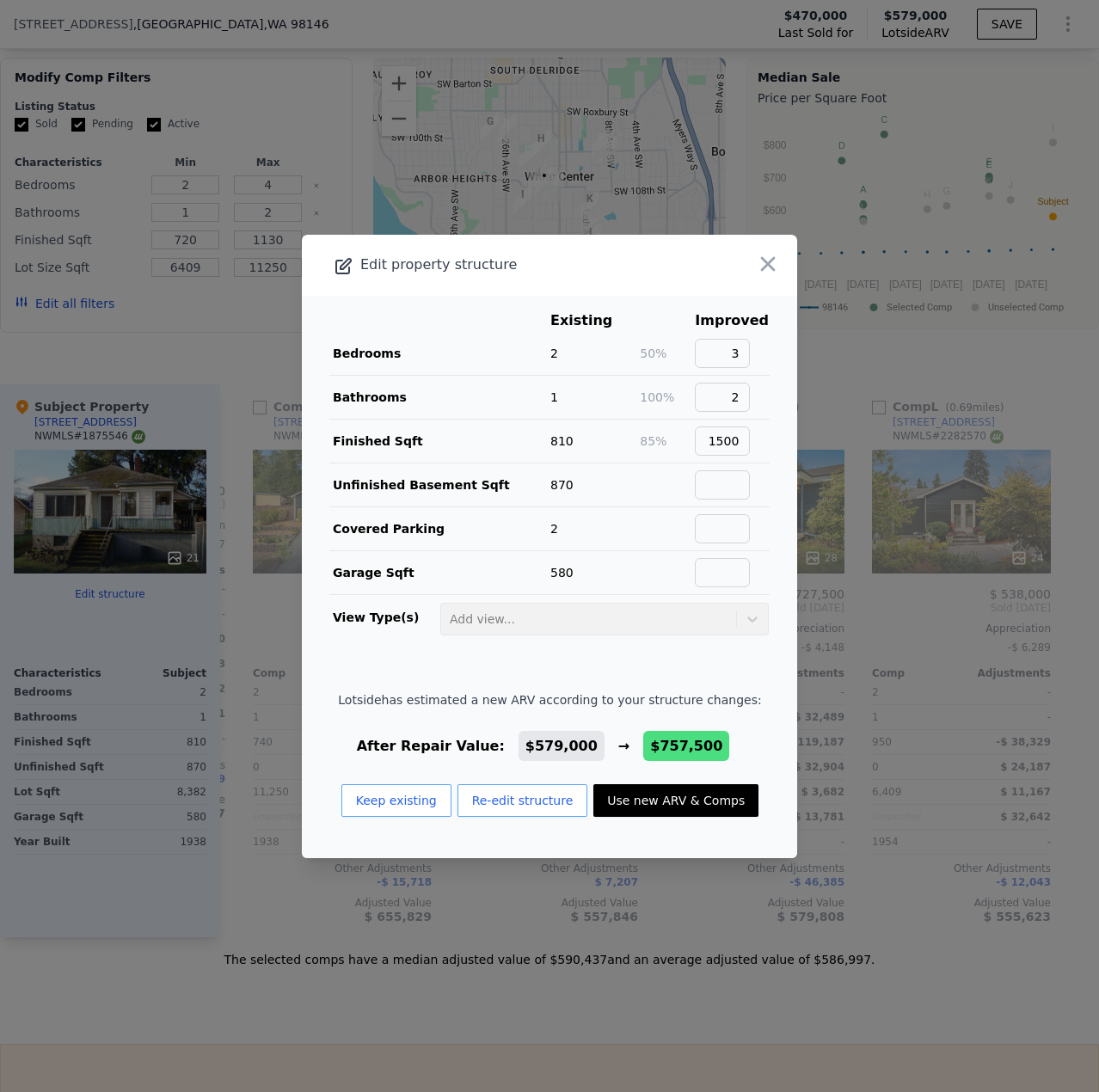
click at [665, 812] on button "Use new ARV & Comps" at bounding box center [676, 801] width 165 height 33
type input "5"
type input "2.25"
type input "1180"
type input "1860"
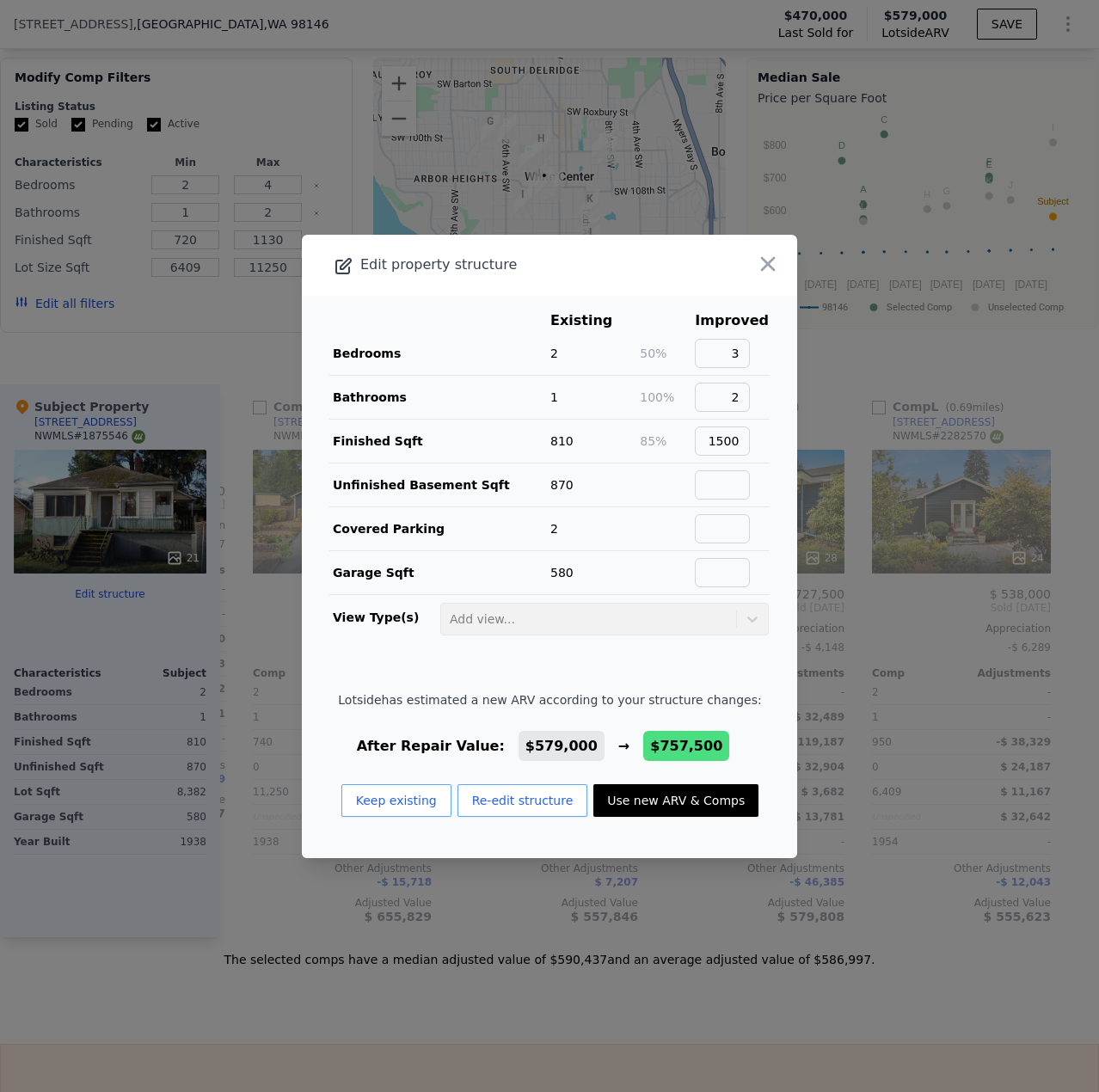
type input "5000"
type input "12600"
type input "$ 757,500"
type input "$ 200,311"
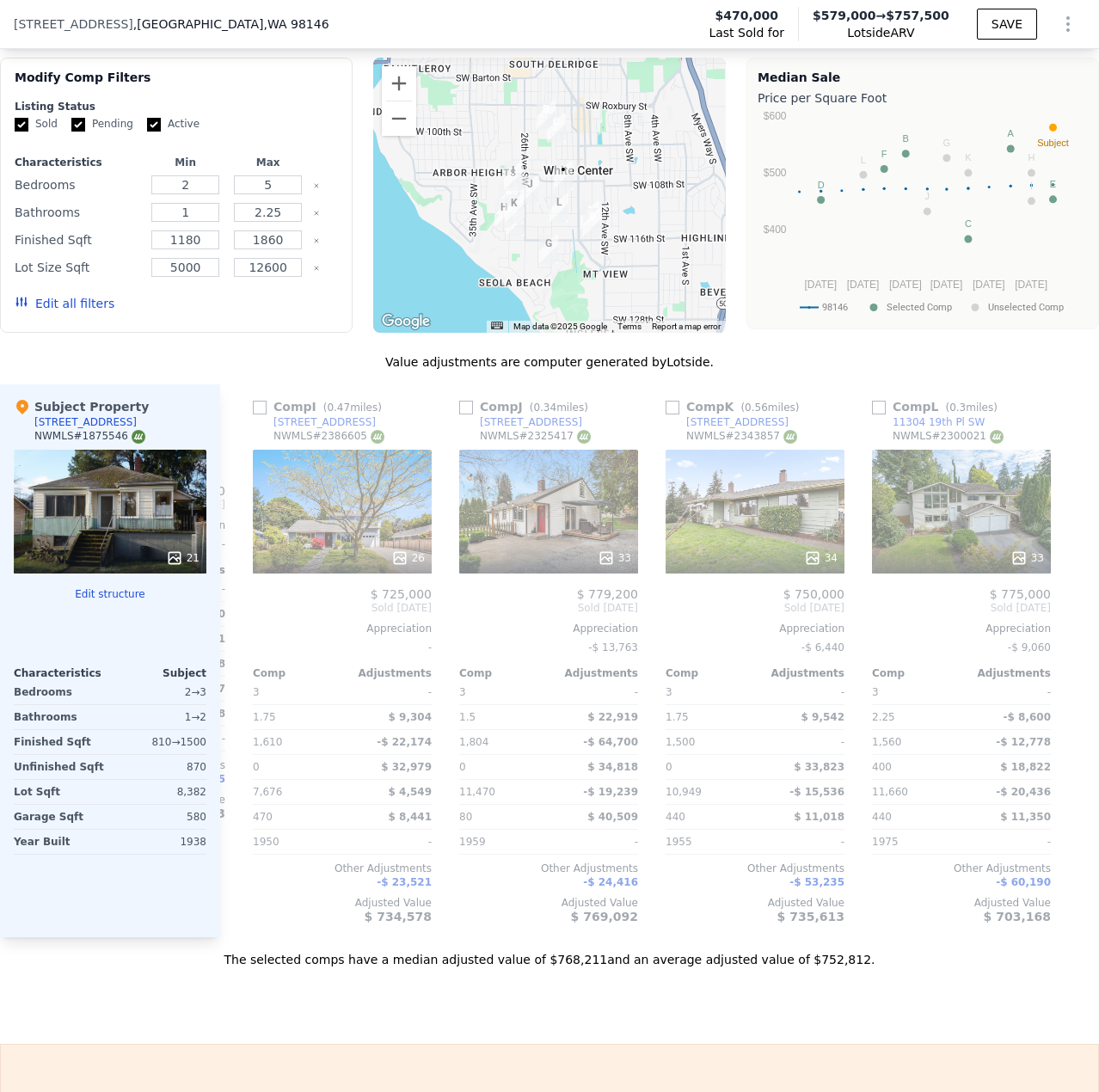
type input "4"
type input "2"
type input "720"
type input "1130"
type input "6409"
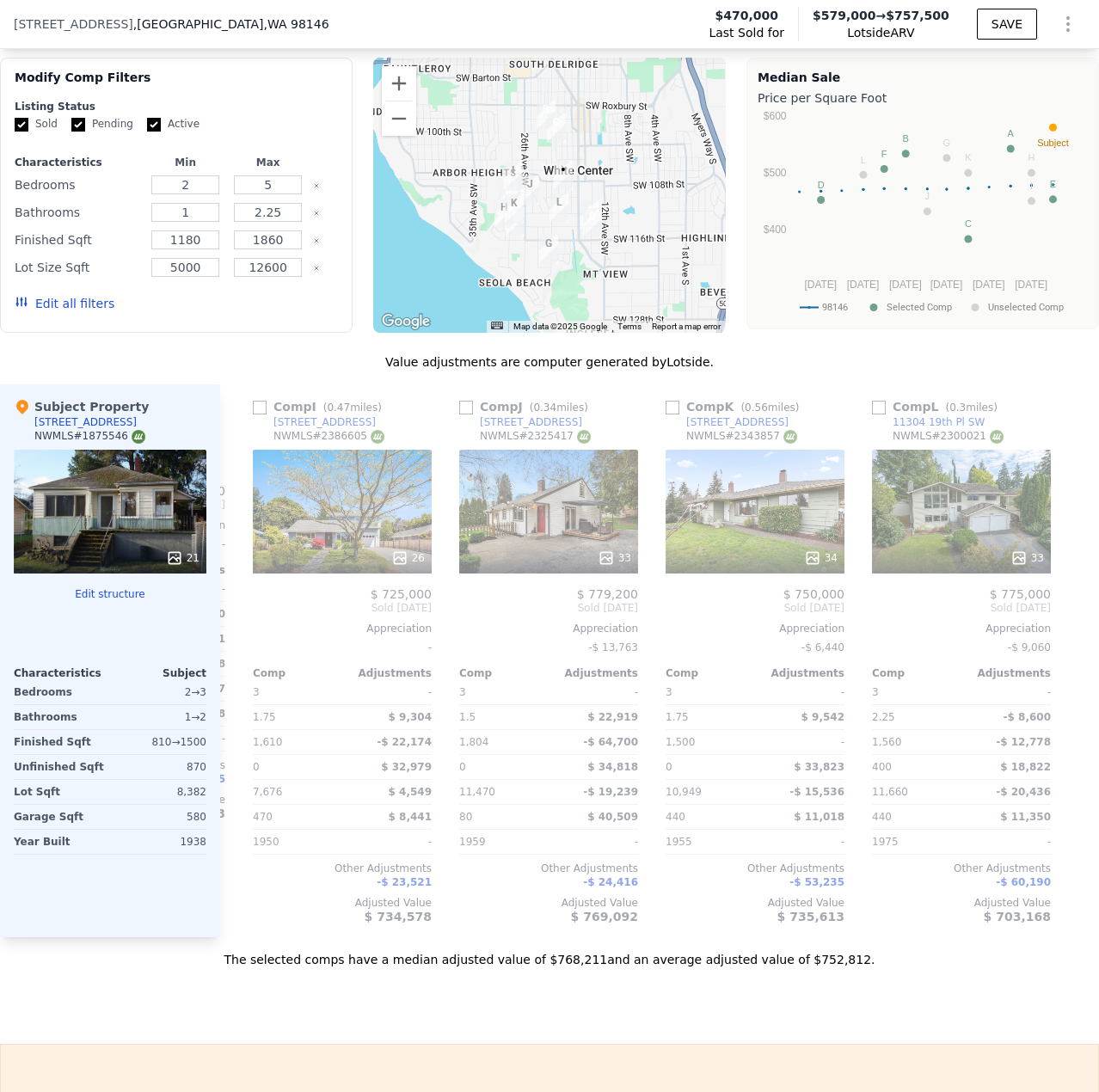
type input "11250"
type input "$ 579,000"
type input "$ 34,807"
